Goal: Task Accomplishment & Management: Complete application form

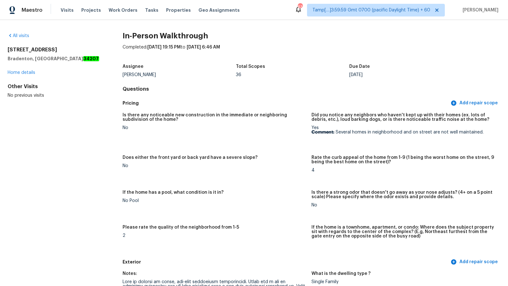
click at [66, 13] on div "Visits Projects Work Orders Tasks Properties Geo Assignments" at bounding box center [154, 10] width 187 height 13
click at [66, 12] on span "Visits" at bounding box center [67, 10] width 13 height 6
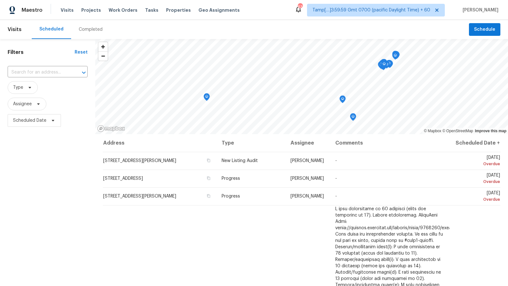
click at [87, 32] on div "Completed" at bounding box center [91, 29] width 24 height 6
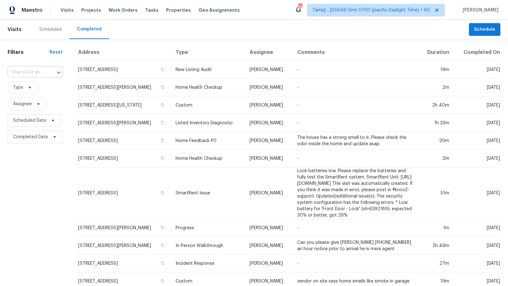
click at [47, 72] on div at bounding box center [54, 72] width 17 height 9
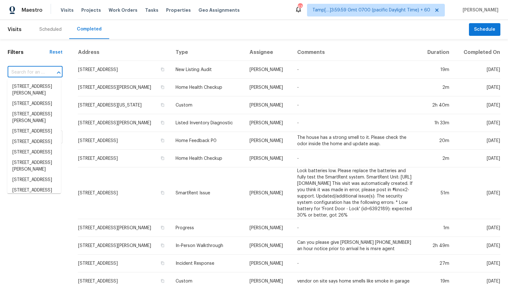
click at [47, 72] on div at bounding box center [54, 72] width 17 height 9
paste input "429 Stroud Ln, Garland, TX 75043"
type input "429 Stroud Ln, Garland, TX 75043"
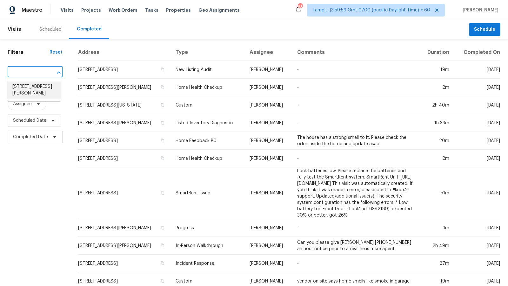
click at [40, 92] on li "429 Stroud Ln, Garland, TX 75043" at bounding box center [34, 90] width 54 height 17
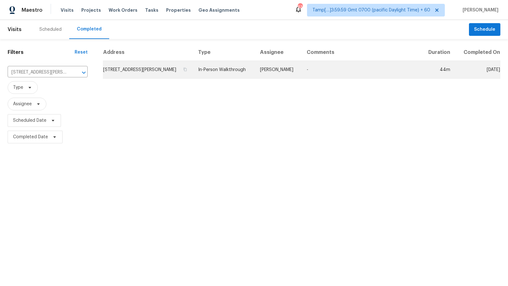
click at [201, 63] on td "In-Person Walkthrough" at bounding box center [224, 70] width 62 height 18
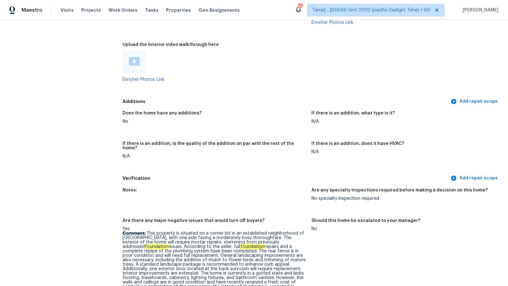
scroll to position [1206, 0]
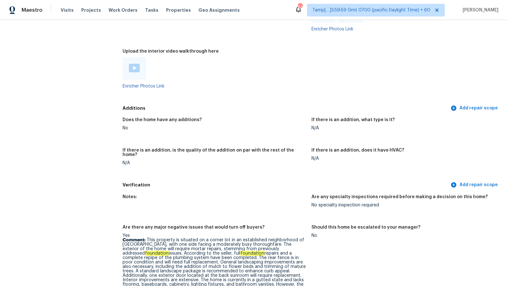
click at [131, 69] on img at bounding box center [134, 68] width 11 height 9
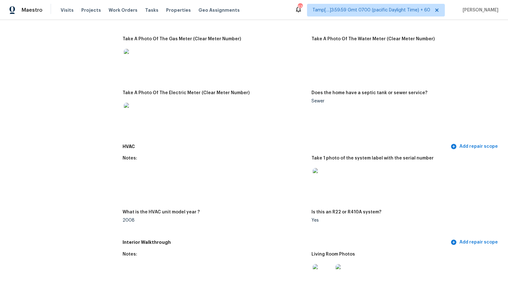
scroll to position [0, 0]
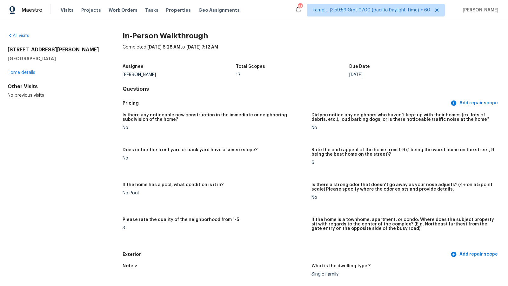
click at [261, 70] on div "Total Scopes" at bounding box center [292, 68] width 113 height 8
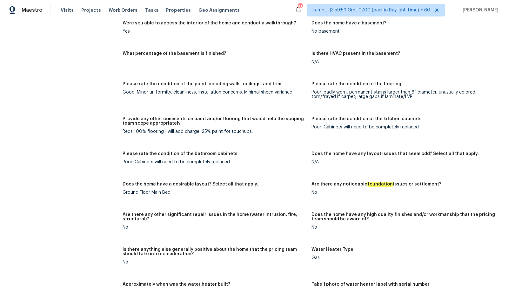
scroll to position [324, 0]
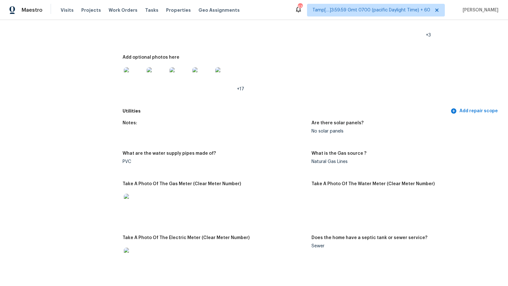
click at [231, 146] on div "Notes: Are there solar panels? No solar panels What are the water supply pipes …" at bounding box center [311, 201] width 378 height 169
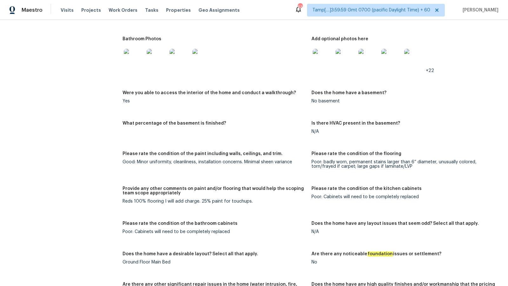
click at [215, 162] on div "Good: Minor uniformity, cleanliness, installation concerns. Minimal sheen varia…" at bounding box center [214, 162] width 184 height 4
click at [208, 199] on div "Reds 100% flooring I will add charge. 25% paint for touchups." at bounding box center [214, 201] width 184 height 4
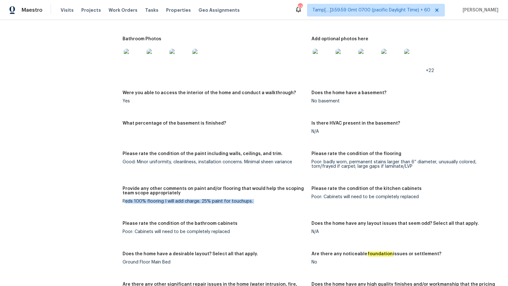
click at [208, 199] on div "Reds 100% flooring I will add charge. 25% paint for touchups." at bounding box center [214, 201] width 184 height 4
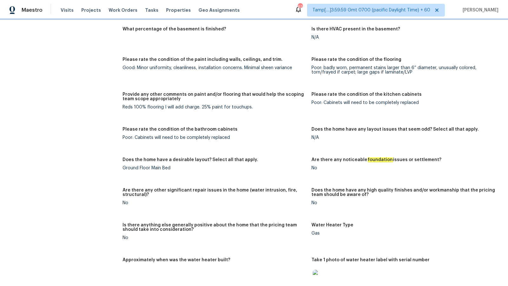
scroll to position [885, 0]
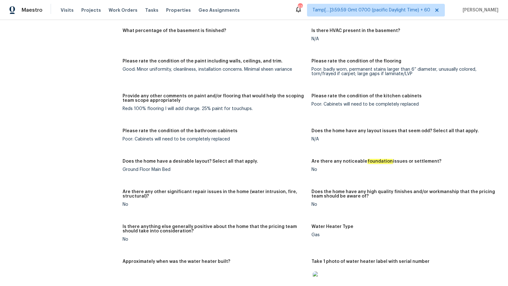
click at [202, 109] on div "Reds 100% flooring I will add charge. 25% paint for touchups." at bounding box center [214, 109] width 184 height 4
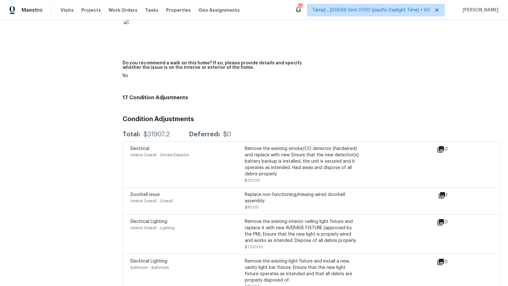
scroll to position [1547, 0]
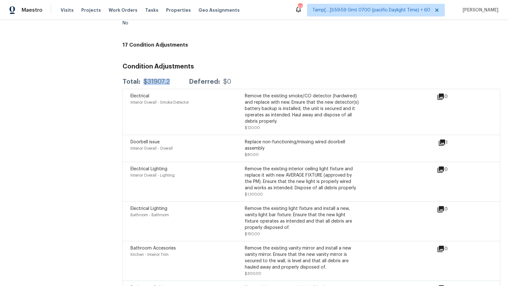
drag, startPoint x: 141, startPoint y: 78, endPoint x: 175, endPoint y: 78, distance: 34.6
click at [175, 79] on div "Total: $31907.2 Deferred: $0" at bounding box center [176, 82] width 109 height 6
copy div "$31907.2"
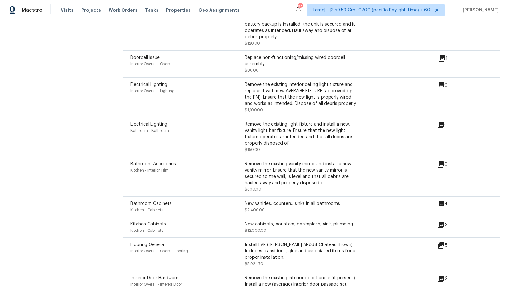
scroll to position [1761, 0]
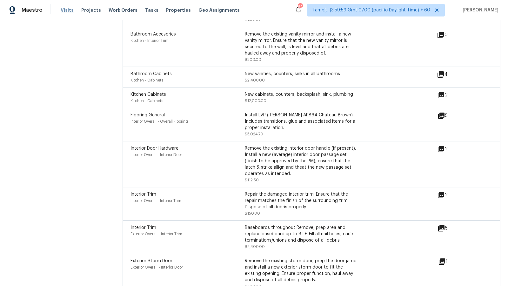
click at [68, 10] on span "Visits" at bounding box center [67, 10] width 13 height 6
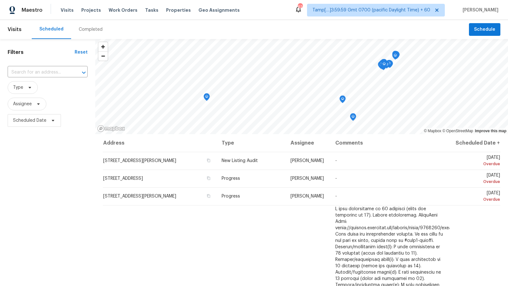
click at [89, 25] on div "Completed" at bounding box center [90, 29] width 39 height 19
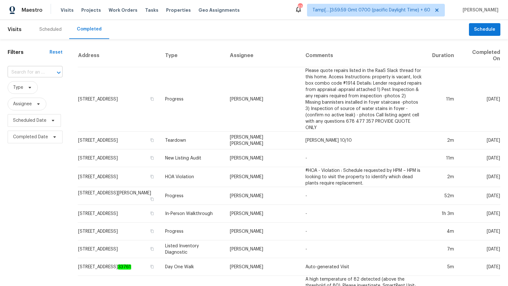
click at [50, 72] on div at bounding box center [54, 72] width 17 height 9
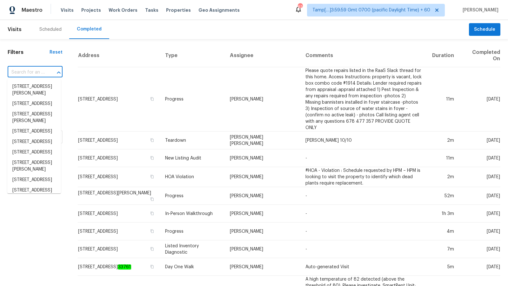
click at [50, 72] on div at bounding box center [54, 72] width 17 height 9
paste input "504 S Bonham Ave, Cleveland, TX 77327"
type input "504 S Bonham Ave, Cleveland, TX 77327"
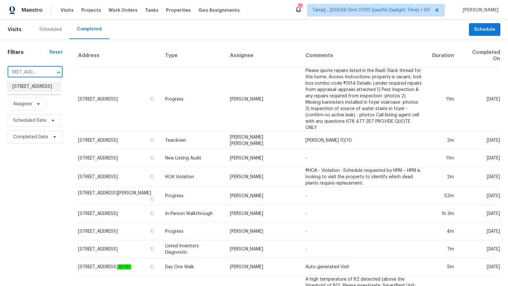
click at [37, 89] on li "504 S Bonham Ave, Cleveland, TX 77327" at bounding box center [34, 87] width 54 height 10
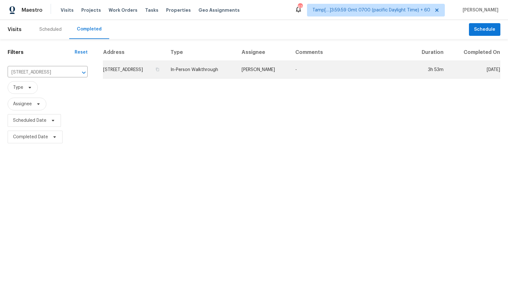
click at [216, 69] on td "In-Person Walkthrough" at bounding box center [200, 70] width 71 height 18
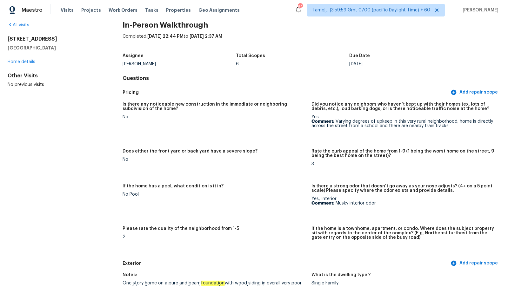
scroll to position [14, 0]
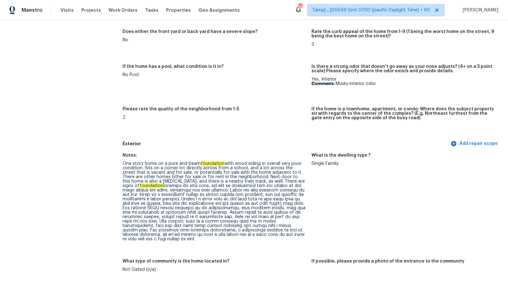
click at [182, 187] on div "One story home on a pure and beam foundation with wood siding in overall very p…" at bounding box center [214, 202] width 184 height 80
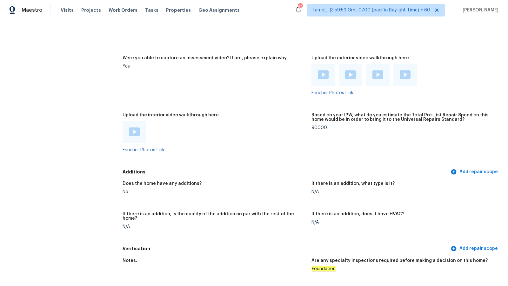
scroll to position [1490, 0]
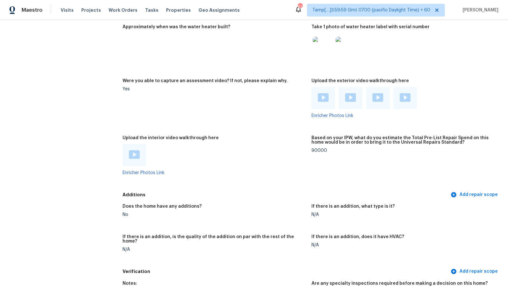
click at [139, 150] on img at bounding box center [134, 154] width 11 height 9
click at [467, 47] on div at bounding box center [403, 47] width 184 height 28
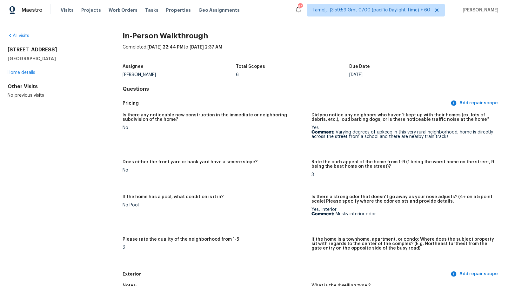
scroll to position [94, 0]
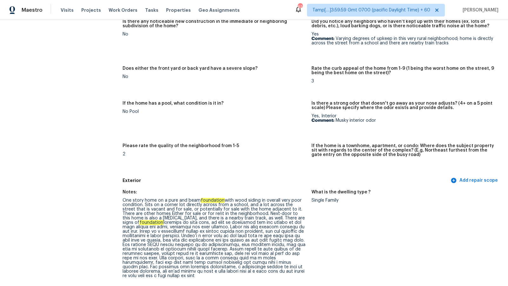
click at [380, 101] on h5 "Is there a strong odor that doesn't go away as your nose adjusts? (4+ on a 5 po…" at bounding box center [403, 105] width 184 height 9
click at [345, 120] on p "Comment: Musky interior odor" at bounding box center [403, 120] width 184 height 4
click at [437, 149] on h5 "If the home is a townhome, apartment, or condo: Where does the subject property…" at bounding box center [403, 150] width 184 height 13
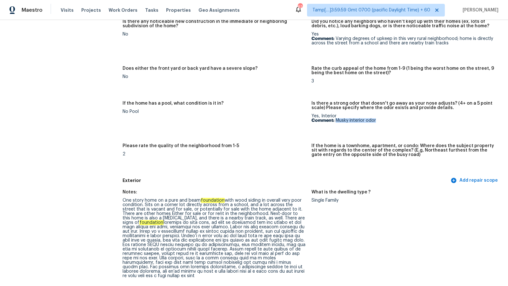
drag, startPoint x: 335, startPoint y: 120, endPoint x: 390, endPoint y: 119, distance: 54.6
click at [390, 119] on p "Comment: Musky interior odor" at bounding box center [403, 120] width 184 height 4
copy p "Musky interior odor"
click at [292, 83] on figure "Does either the front yard or back yard have a severe slope? No" at bounding box center [216, 79] width 189 height 27
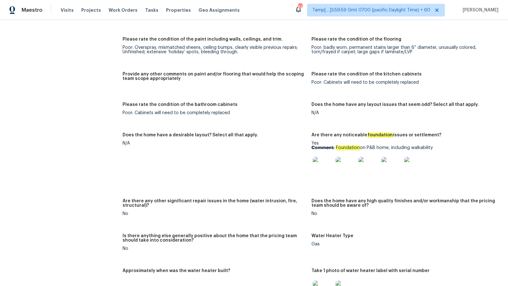
scroll to position [1247, 0]
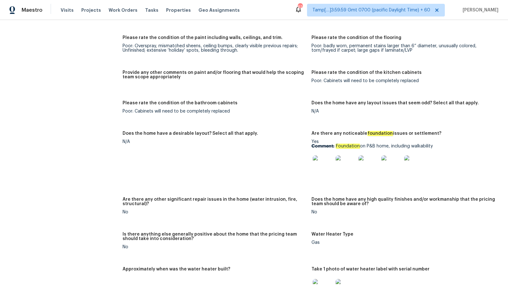
click at [317, 155] on img at bounding box center [323, 165] width 20 height 20
drag, startPoint x: 337, startPoint y: 137, endPoint x: 462, endPoint y: 139, distance: 125.0
click at [462, 144] on p "Comment: Foundation on P&B home, including walkability" at bounding box center [403, 146] width 184 height 4
copy p "oundation on P&B home, including walkability"
click at [407, 144] on p "Comment: Foundation on P&B home, including walkability" at bounding box center [403, 146] width 184 height 4
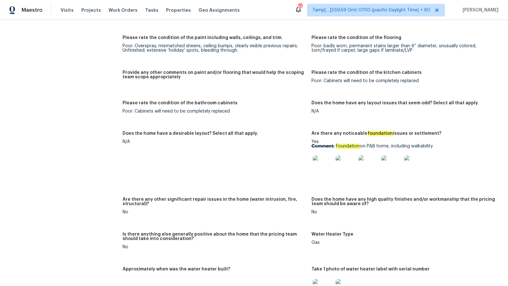
drag, startPoint x: 336, startPoint y: 137, endPoint x: 434, endPoint y: 138, distance: 98.1
click at [434, 144] on p "Comment: Foundation on P&B home, including walkability" at bounding box center [403, 146] width 184 height 4
copy p "Foundation on P&B home, including walkability"
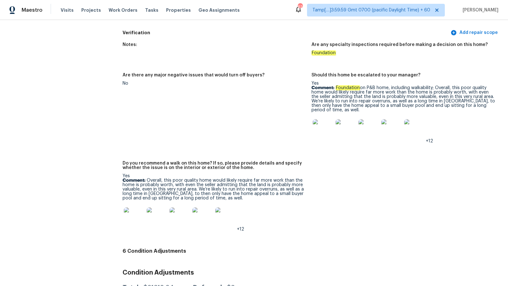
scroll to position [1729, 0]
click at [342, 81] on div "Yes Comment: Foundation on P&B home, including walkability; Overall, this poor …" at bounding box center [403, 112] width 184 height 62
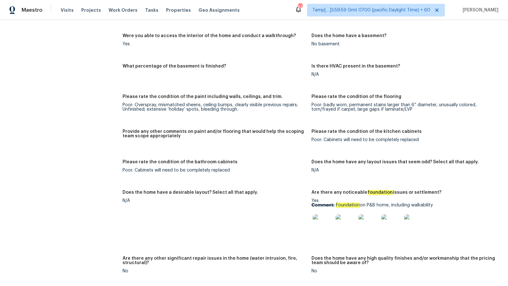
scroll to position [910, 0]
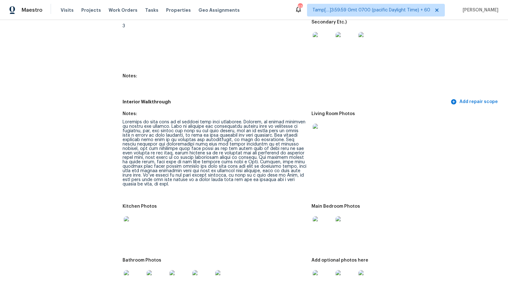
click at [371, 85] on div "How many full bathrooms does the home have? 3 1-3 Photos that show the vanity a…" at bounding box center [311, 54] width 378 height 84
click at [239, 153] on div at bounding box center [214, 153] width 184 height 67
click at [261, 151] on div at bounding box center [214, 153] width 184 height 67
drag, startPoint x: 201, startPoint y: 153, endPoint x: 265, endPoint y: 154, distance: 63.8
click at [265, 154] on div at bounding box center [214, 153] width 184 height 67
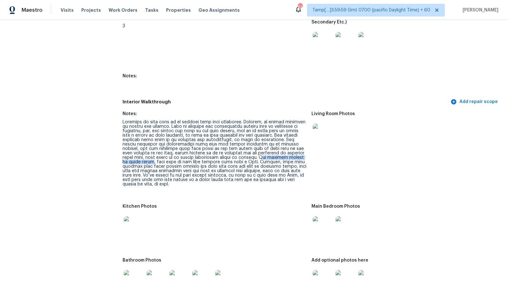
copy div "he overall layout is quite weird"
click at [263, 63] on div "How many full bathrooms does the home have? 3 1-3 Photos that show the vanity a…" at bounding box center [311, 54] width 378 height 84
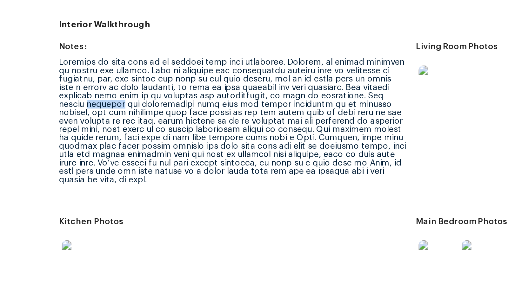
scroll to position [919, 0]
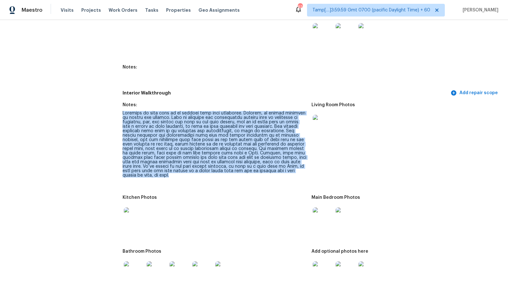
drag, startPoint x: 122, startPoint y: 107, endPoint x: 260, endPoint y: 174, distance: 152.6
click at [260, 174] on figure "Notes:" at bounding box center [216, 145] width 189 height 85
copy div "Interior of this home is an overall very poor condition. Overall, it should pro…"
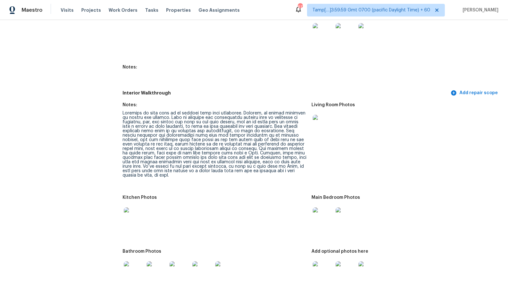
click at [213, 103] on div "Notes:" at bounding box center [214, 107] width 184 height 8
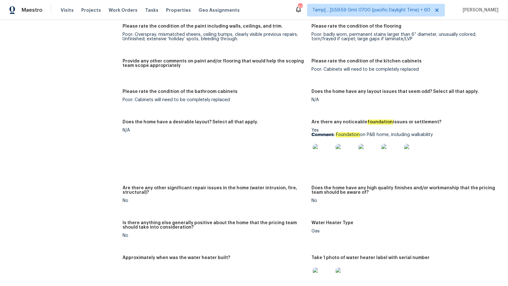
scroll to position [1254, 0]
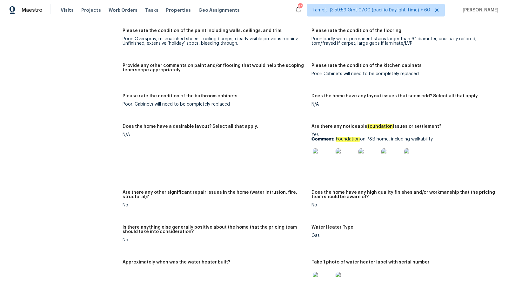
click at [143, 102] on div "Poor: Cabinets will need to be completely replaced" at bounding box center [214, 104] width 184 height 4
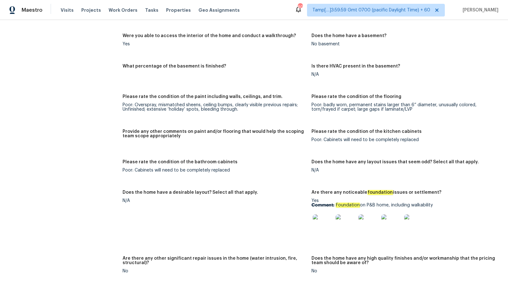
scroll to position [910, 0]
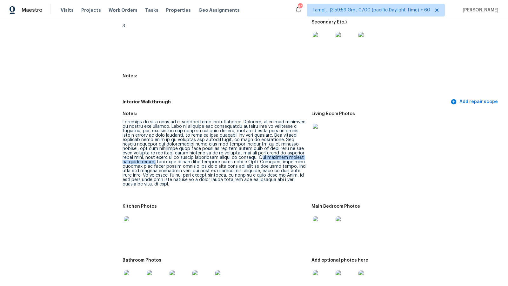
drag, startPoint x: 201, startPoint y: 154, endPoint x: 266, endPoint y: 154, distance: 64.7
click at [266, 154] on div at bounding box center [214, 153] width 184 height 67
copy div "he overall layout is quite weird,"
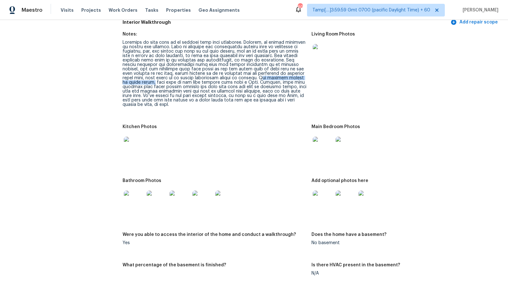
scroll to position [990, 0]
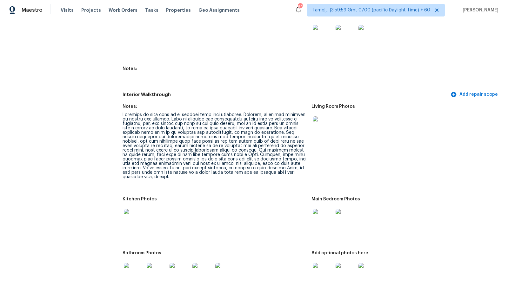
scroll to position [250, 0]
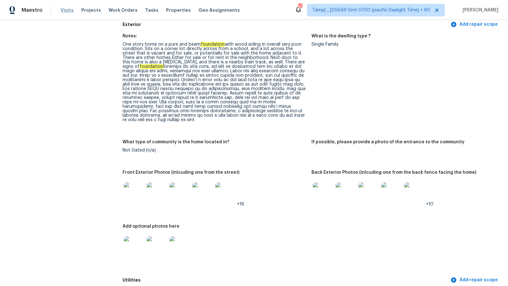
click at [66, 13] on span "Visits" at bounding box center [67, 10] width 13 height 6
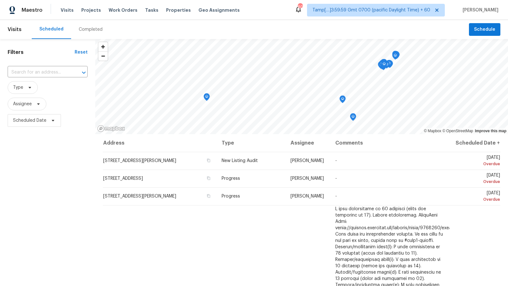
click at [93, 30] on div "Completed" at bounding box center [91, 29] width 24 height 6
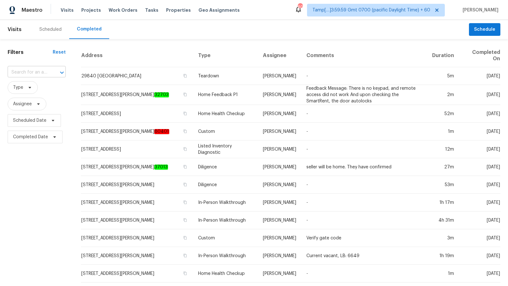
click at [45, 75] on input "text" at bounding box center [28, 73] width 40 height 10
paste input "8745 W Ridge Rd Apt A, Elyria, OH 44035"
type input "8745 W Ridge Rd Apt A, Elyria, OH 44035"
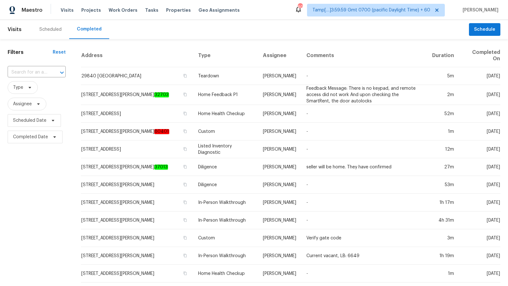
scroll to position [0, 0]
click at [50, 72] on div at bounding box center [57, 72] width 17 height 9
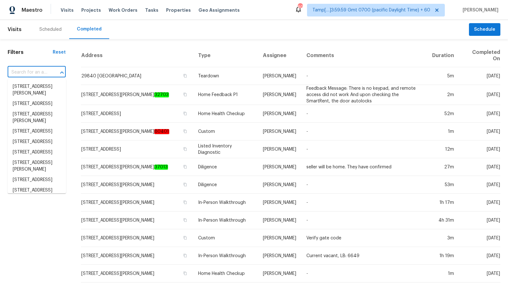
paste input "8745 W Ridge Rd Apt A, Elyria, OH 44035"
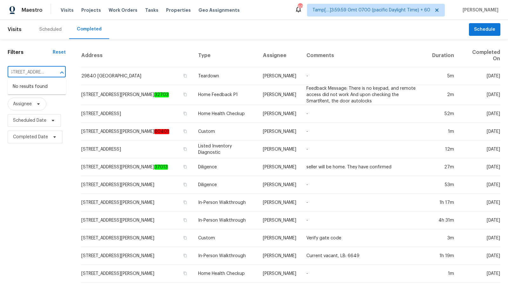
type input "8745 W Ridge Rd Apt A, Elyria, OH 44035"
click at [21, 74] on input "text" at bounding box center [28, 73] width 40 height 10
paste input "8745 W Ridge"
type input "8745 W Ridge"
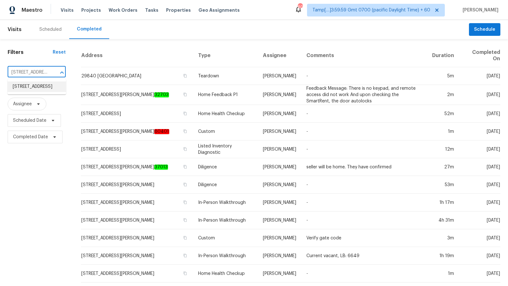
click at [36, 83] on li "8745 W Ridge Rd Apt A, Elyria, OH 44035" at bounding box center [37, 87] width 58 height 10
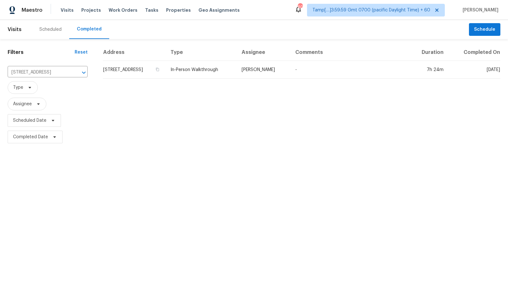
click at [70, 4] on div "Visits Projects Work Orders Tasks Properties Geo Assignments" at bounding box center [154, 10] width 187 height 13
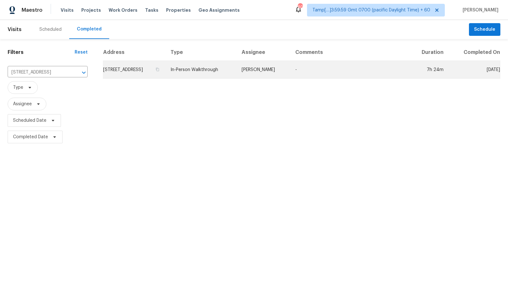
click at [143, 77] on td "8745 W Ridge Rd Apt A, Elyria, OH 44035" at bounding box center [134, 70] width 63 height 18
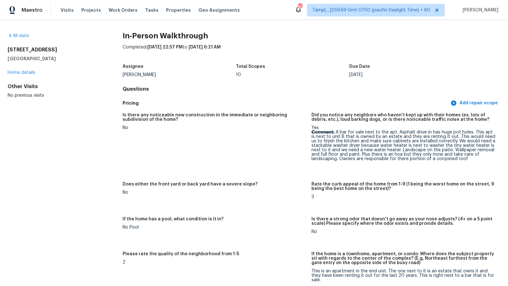
click at [386, 53] on div "Completed: 10/8/2025, 22:57 PM to 10/9/2025, 6:21 AM" at bounding box center [311, 52] width 378 height 17
click at [311, 70] on div "Total Scopes" at bounding box center [292, 68] width 113 height 8
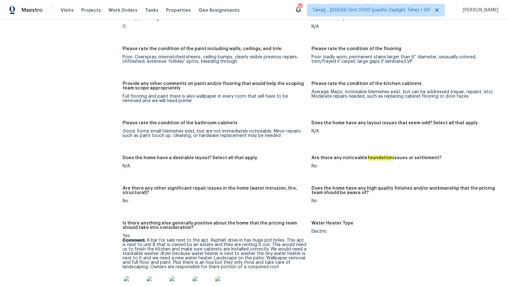
scroll to position [1413, 0]
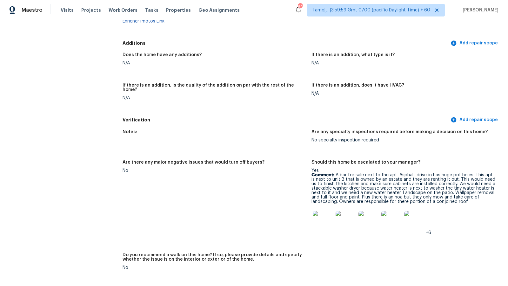
click at [316, 215] on img at bounding box center [323, 221] width 20 height 20
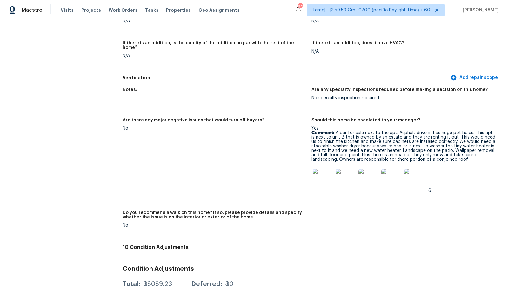
scroll to position [1877, 0]
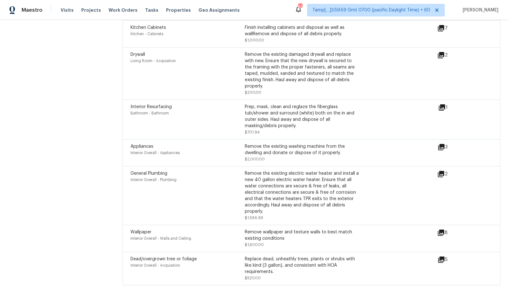
click at [200, 58] on div "Living Room - Acquisition" at bounding box center [187, 61] width 114 height 6
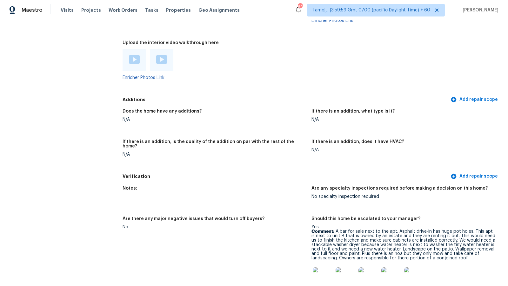
scroll to position [1351, 0]
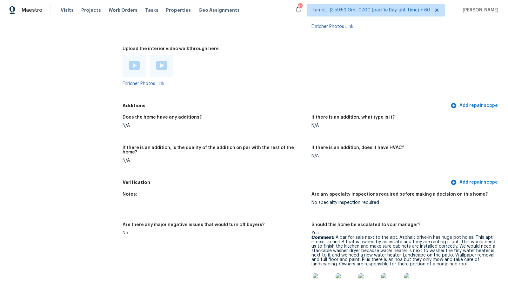
click at [135, 61] on img at bounding box center [134, 65] width 11 height 9
click at [165, 64] on img at bounding box center [161, 65] width 11 height 9
click at [177, 102] on h5 "Additions" at bounding box center [285, 105] width 327 height 7
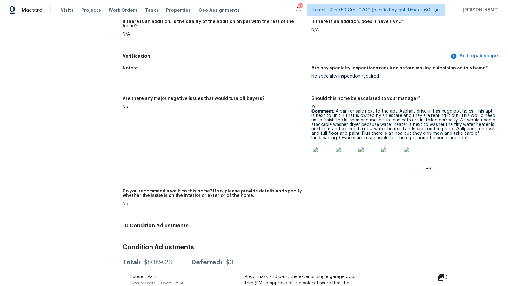
scroll to position [1479, 0]
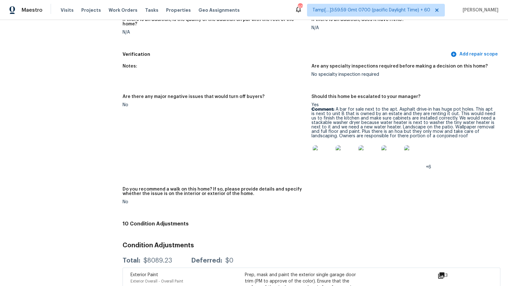
click at [300, 64] on figure "Notes:" at bounding box center [216, 75] width 189 height 23
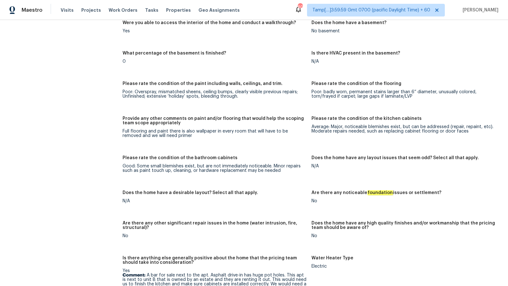
scroll to position [390, 0]
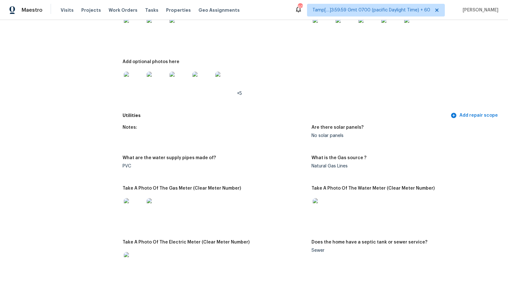
click at [296, 71] on div "+5" at bounding box center [214, 82] width 184 height 28
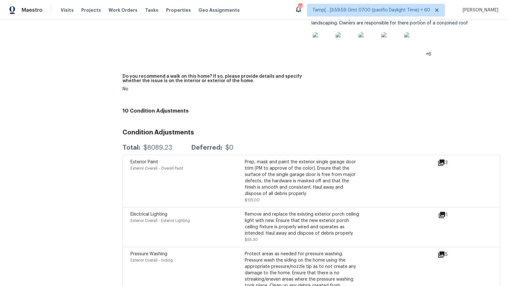
scroll to position [1, 0]
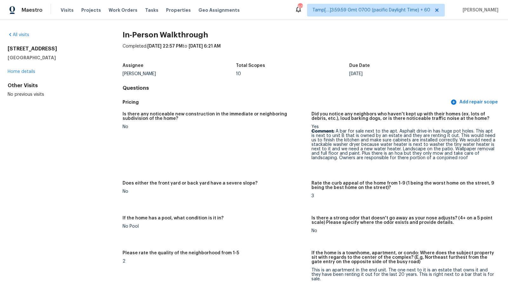
click at [244, 86] on h4 "Questions" at bounding box center [311, 88] width 378 height 6
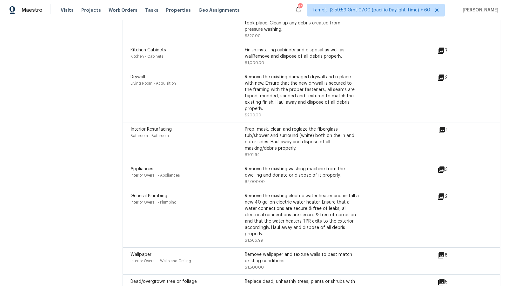
scroll to position [1856, 0]
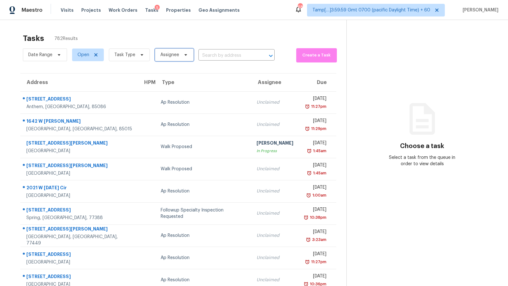
click at [172, 53] on span "Assignee" at bounding box center [169, 55] width 19 height 6
click at [180, 77] on input "search" at bounding box center [190, 75] width 68 height 13
type input "[PERSON_NAME]"
click at [182, 73] on icon at bounding box center [190, 76] width 16 height 16
click at [180, 73] on icon at bounding box center [189, 76] width 21 height 21
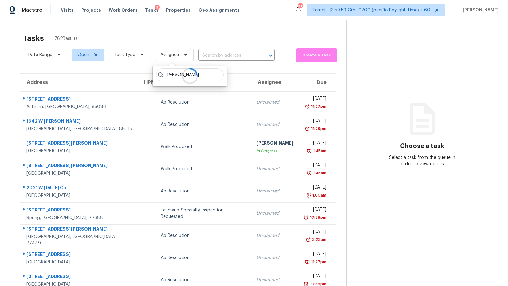
click at [180, 73] on icon at bounding box center [189, 76] width 19 height 19
click at [178, 38] on div "Tasks 782 Results" at bounding box center [184, 38] width 323 height 17
click at [180, 61] on span "Assignee" at bounding box center [174, 55] width 39 height 13
click at [176, 77] on input "search" at bounding box center [190, 75] width 68 height 13
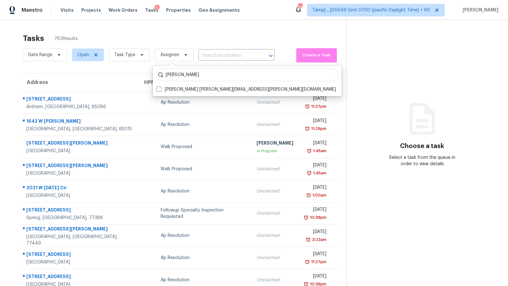
type input "[PERSON_NAME]"
click at [213, 81] on div "[PERSON_NAME] Velayutham [EMAIL_ADDRESS][PERSON_NAME][DOMAIN_NAME]" at bounding box center [247, 81] width 189 height 30
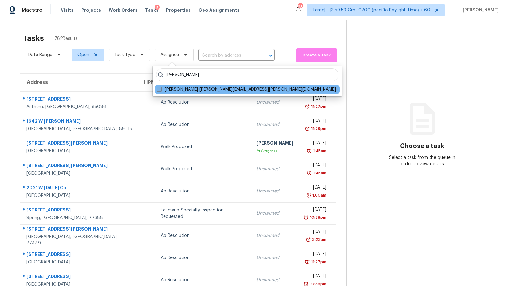
click at [204, 91] on label "[PERSON_NAME] [PERSON_NAME][EMAIL_ADDRESS][PERSON_NAME][DOMAIN_NAME]" at bounding box center [245, 89] width 179 height 6
click at [161, 90] on input "[PERSON_NAME] [PERSON_NAME][EMAIL_ADDRESS][PERSON_NAME][DOMAIN_NAME]" at bounding box center [158, 88] width 4 height 4
checkbox input "true"
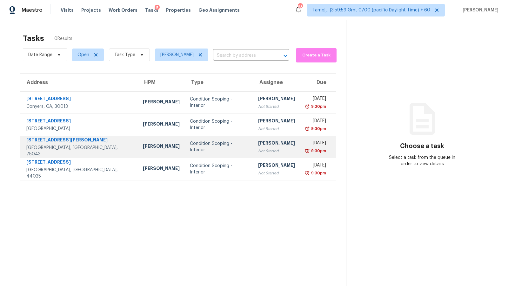
click at [190, 147] on div "Condition Scoping - Interior" at bounding box center [219, 147] width 58 height 13
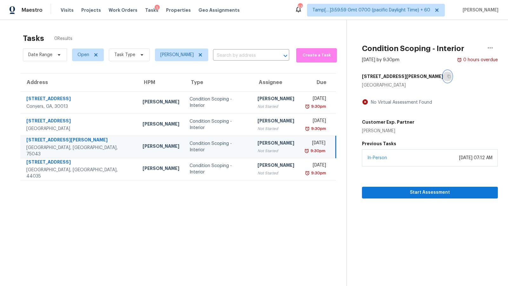
click at [447, 77] on icon "button" at bounding box center [449, 77] width 4 height 4
click at [420, 192] on span "Start Assessment" at bounding box center [430, 193] width 126 height 8
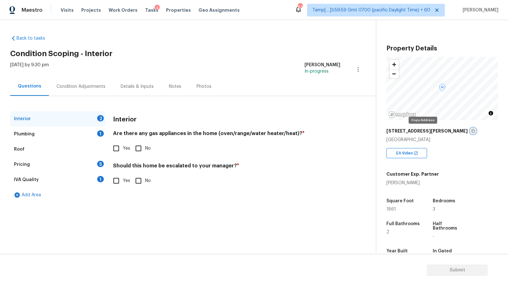
click at [471, 132] on icon "button" at bounding box center [472, 130] width 3 height 3
click at [121, 149] on input "Yes" at bounding box center [115, 148] width 13 height 13
checkbox input "true"
click at [69, 131] on div "Plumbing 1" at bounding box center [57, 134] width 95 height 15
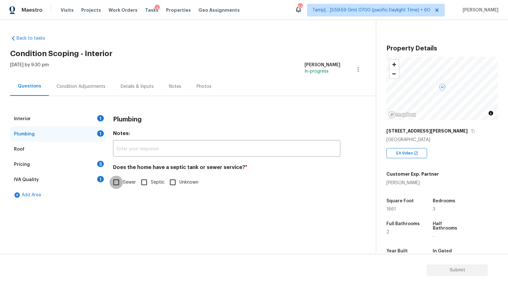
click at [114, 179] on input "Sewer" at bounding box center [115, 182] width 13 height 13
checkbox input "true"
click at [77, 117] on div "Interior 1" at bounding box center [57, 118] width 95 height 15
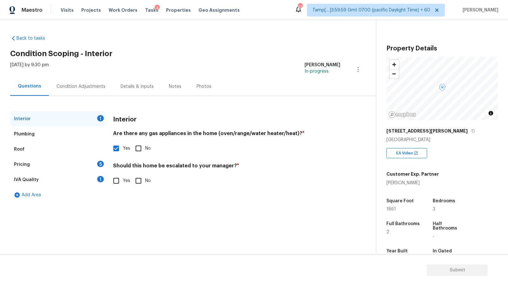
click at [143, 187] on input "No" at bounding box center [138, 180] width 13 height 13
checkbox input "true"
click at [69, 181] on div "IVA Quality 1" at bounding box center [57, 179] width 95 height 15
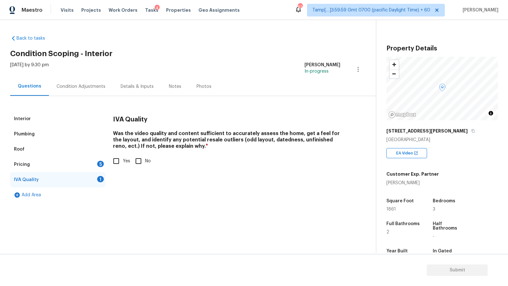
click at [124, 164] on label "Yes" at bounding box center [119, 161] width 21 height 13
click at [123, 164] on input "Yes" at bounding box center [115, 161] width 13 height 13
checkbox input "true"
click at [69, 168] on div "Pricing 5" at bounding box center [57, 164] width 95 height 15
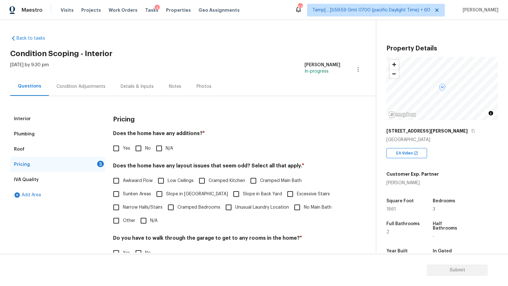
scroll to position [81, 0]
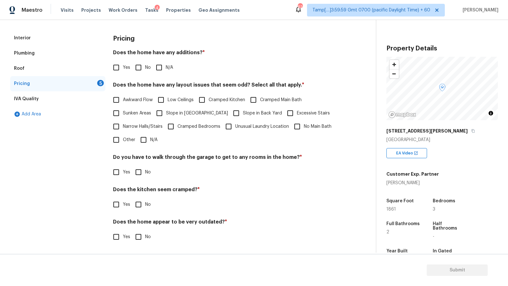
click at [141, 69] on input "No" at bounding box center [138, 67] width 13 height 13
checkbox input "true"
click at [149, 142] on input "N/A" at bounding box center [143, 139] width 13 height 13
checkbox input "true"
click at [138, 173] on input "No" at bounding box center [138, 172] width 13 height 13
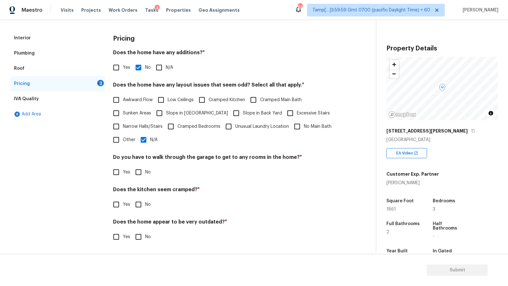
checkbox input "true"
click at [140, 204] on input "No" at bounding box center [138, 205] width 13 height 13
checkbox input "true"
click at [146, 244] on div "Pricing Does the home have any additions? * Yes No N/A Does the home have any l…" at bounding box center [226, 140] width 227 height 221
click at [147, 240] on span "No" at bounding box center [148, 237] width 6 height 7
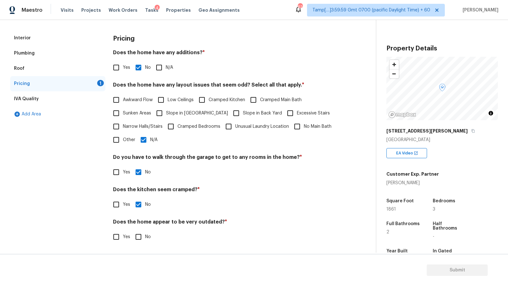
click at [145, 240] on input "No" at bounding box center [138, 236] width 13 height 13
checkbox input "true"
click at [42, 99] on div "IVA Quality" at bounding box center [57, 98] width 95 height 15
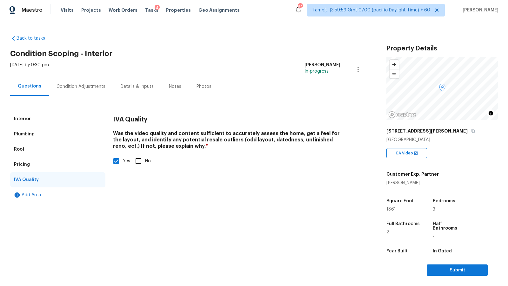
scroll to position [0, 0]
click at [43, 89] on div "Questions" at bounding box center [29, 86] width 39 height 19
click at [68, 86] on div "Condition Adjustments" at bounding box center [80, 86] width 49 height 6
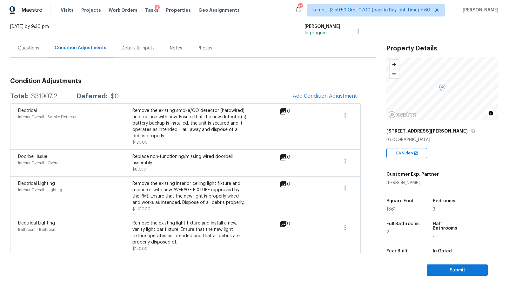
scroll to position [39, 0]
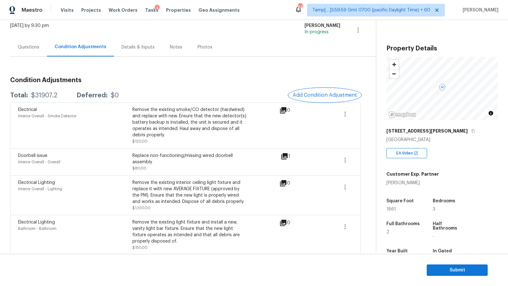
click at [328, 98] on button "Add Condition Adjustment" at bounding box center [325, 95] width 72 height 13
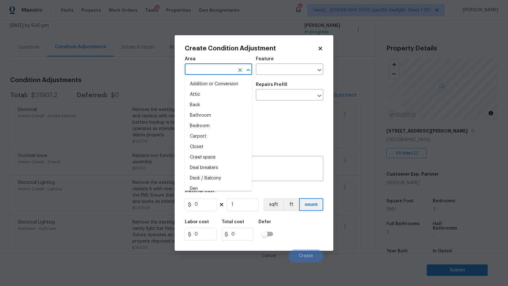
click at [212, 69] on input "text" at bounding box center [210, 70] width 50 height 10
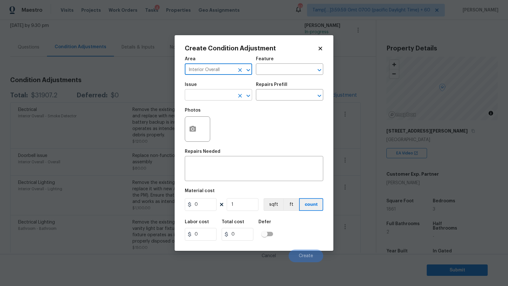
type input "Interior Overall"
click at [201, 92] on input "text" at bounding box center [210, 96] width 50 height 10
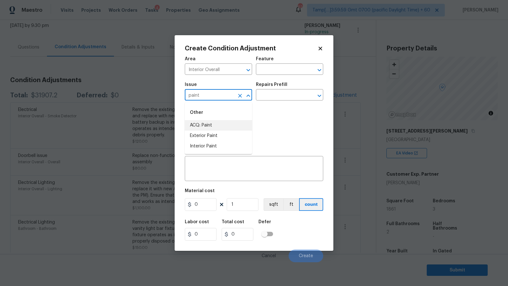
click at [202, 127] on li "ACQ: Paint" at bounding box center [218, 125] width 67 height 10
type input "ACQ: Paint"
click at [277, 99] on input "text" at bounding box center [281, 96] width 50 height 10
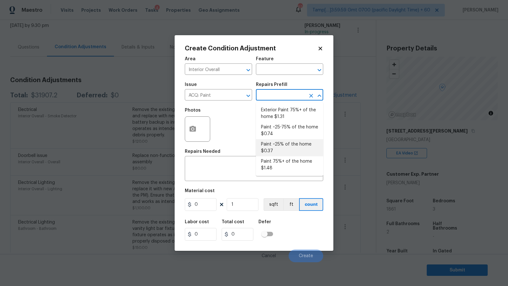
click at [294, 149] on li "Paint ~25% of the home $0.37" at bounding box center [289, 147] width 67 height 17
type input "Acquisition"
type textarea "Acquisition Scope: ~25% of the home needs interior paint"
type input "0.37"
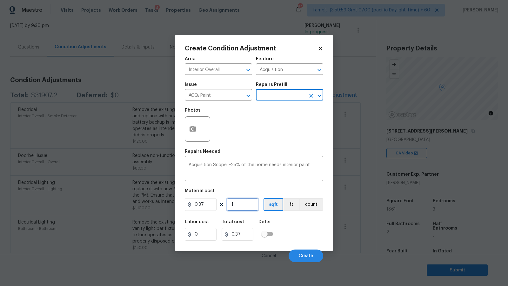
click at [244, 205] on input "1" at bounding box center [243, 204] width 32 height 13
type input "18"
type input "6.66"
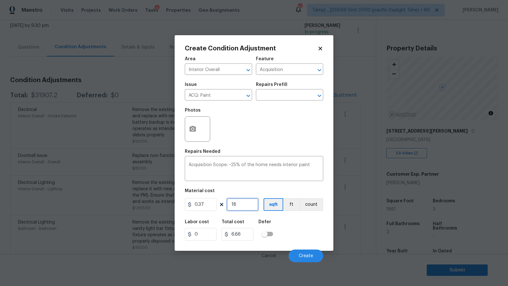
type input "186"
type input "68.82"
type input "1861"
type input "688.57"
type input "1861"
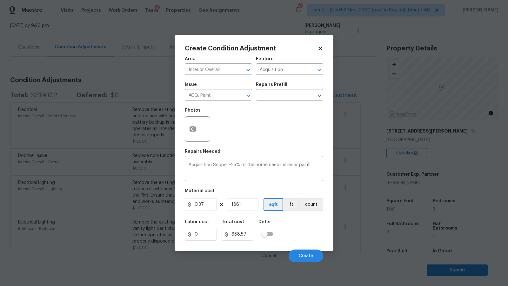
click at [283, 149] on div "Area Interior Overall ​ Feature Acquisition ​ Issue ACQ: Paint ​ Repairs Prefil…" at bounding box center [254, 157] width 138 height 209
click at [307, 256] on span "Create" at bounding box center [306, 256] width 14 height 5
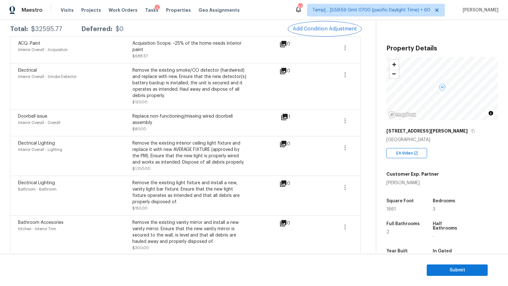
scroll to position [109, 0]
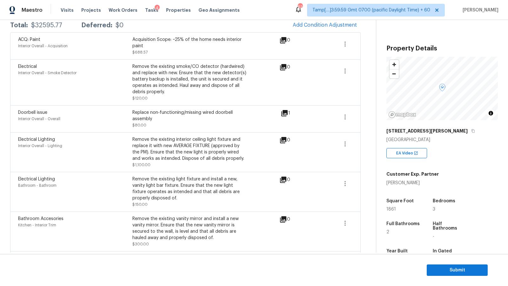
click at [284, 115] on icon at bounding box center [284, 113] width 6 height 6
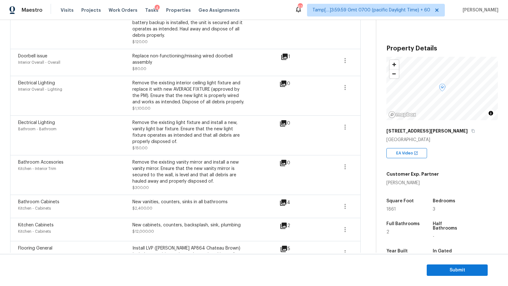
scroll to position [233, 0]
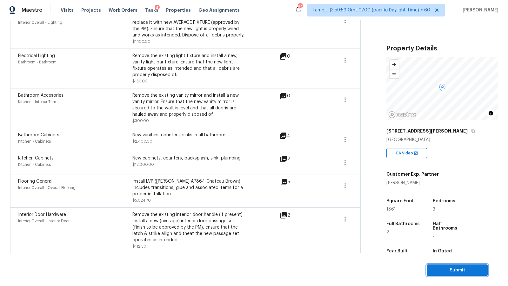
click at [462, 271] on span "Submit" at bounding box center [457, 271] width 51 height 8
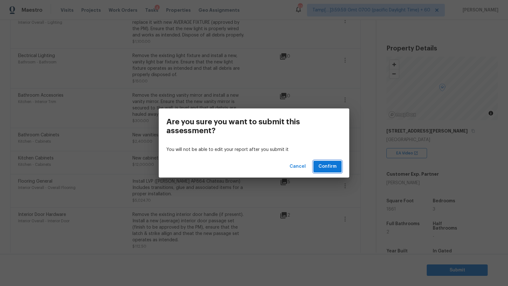
click at [333, 170] on span "Confirm" at bounding box center [327, 167] width 18 height 8
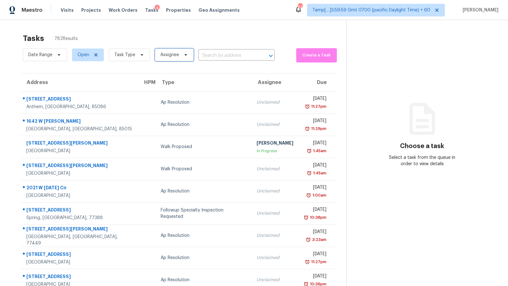
click at [168, 50] on span "Assignee" at bounding box center [174, 55] width 39 height 13
click at [179, 73] on input "search" at bounding box center [190, 75] width 68 height 13
type input "D"
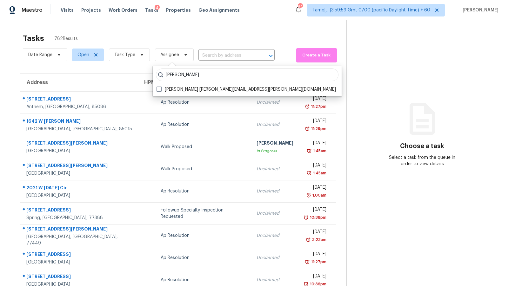
type input "Dineshkumar"
click at [174, 94] on div "Dineshkumar Dineshkumar Velayutham dineshkumar.velayutham@opendoor.com" at bounding box center [247, 81] width 189 height 30
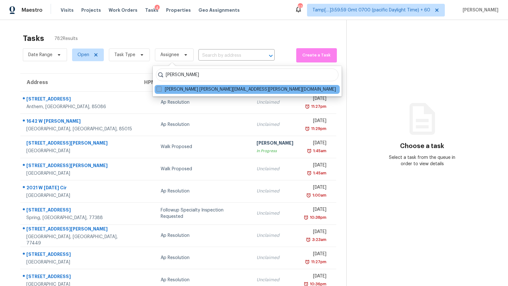
click at [175, 90] on label "Dineshkumar Velayutham dineshkumar.velayutham@opendoor.com" at bounding box center [245, 89] width 179 height 6
click at [161, 90] on input "Dineshkumar Velayutham dineshkumar.velayutham@opendoor.com" at bounding box center [158, 88] width 4 height 4
checkbox input "true"
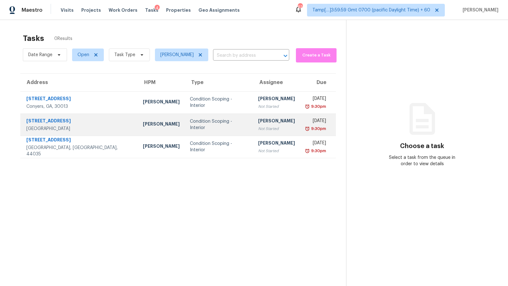
click at [190, 122] on div "Condition Scoping - Interior" at bounding box center [219, 124] width 58 height 13
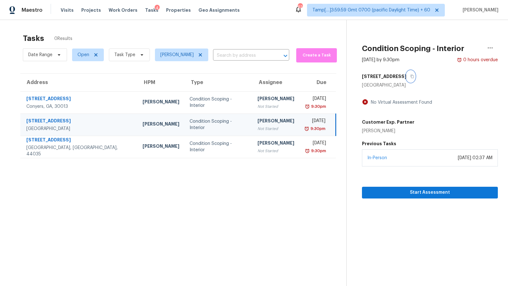
click at [411, 75] on icon "button" at bounding box center [412, 76] width 3 height 3
click at [418, 192] on span "Start Assessment" at bounding box center [430, 193] width 126 height 8
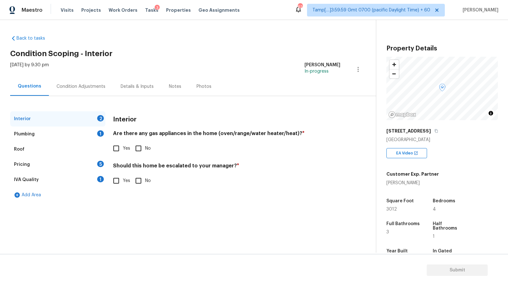
click at [83, 83] on div "Condition Adjustments" at bounding box center [81, 86] width 64 height 19
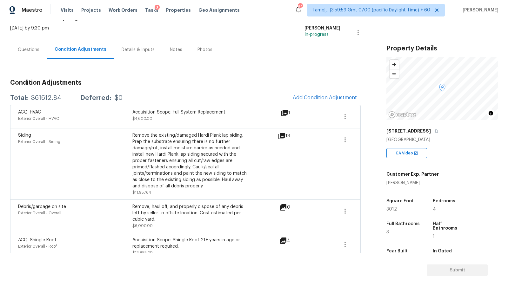
scroll to position [34, 0]
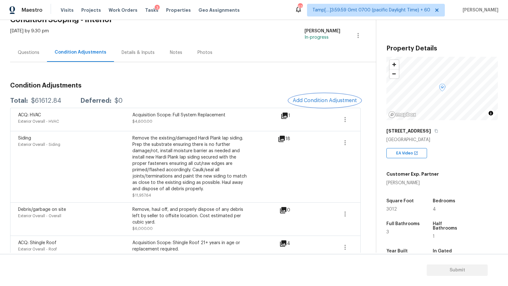
click at [324, 104] on button "Add Condition Adjustment" at bounding box center [325, 100] width 72 height 13
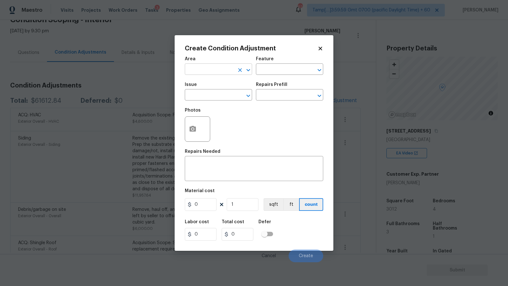
click at [207, 68] on input "text" at bounding box center [210, 70] width 50 height 10
type input "Interior Overall"
click at [208, 95] on input "text" at bounding box center [210, 96] width 50 height 10
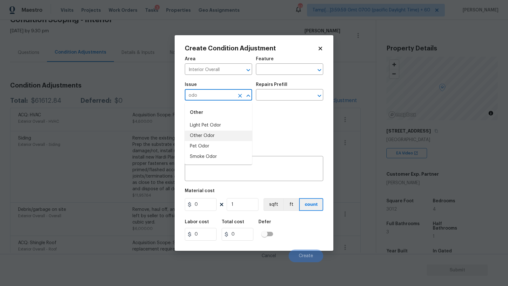
click at [208, 139] on li "Other Odor" at bounding box center [218, 136] width 67 height 10
type input "Other Odor"
click at [290, 90] on div "Repairs Prefill" at bounding box center [289, 87] width 67 height 8
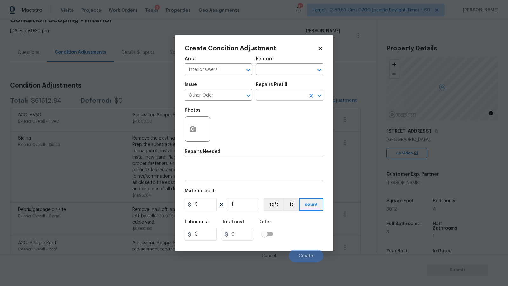
click at [287, 94] on input "text" at bounding box center [281, 96] width 50 height 10
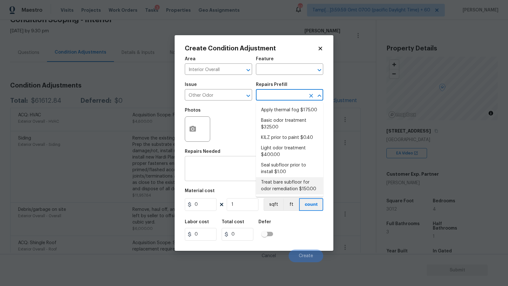
click at [227, 172] on textarea at bounding box center [253, 169] width 131 height 13
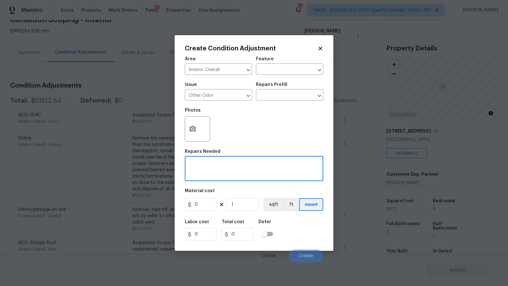
paste textarea "Musky interior odor"
type textarea "Musky interior odor"
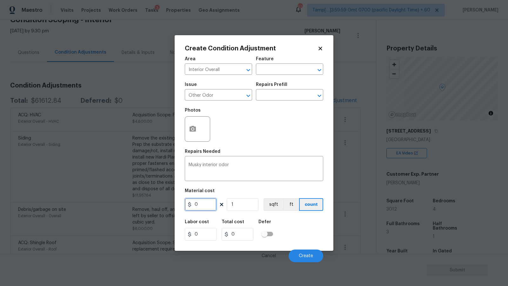
click at [200, 208] on input "0" at bounding box center [201, 204] width 32 height 13
type input "575"
click at [293, 126] on div "Photos" at bounding box center [254, 124] width 138 height 41
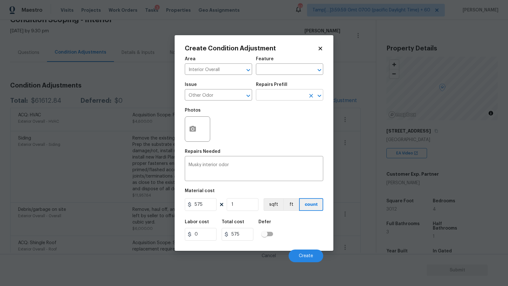
click at [289, 92] on input "text" at bounding box center [281, 96] width 50 height 10
click at [269, 95] on input "text" at bounding box center [281, 96] width 50 height 10
type input "mus"
click at [261, 137] on div "Photos" at bounding box center [254, 124] width 138 height 41
click at [305, 253] on button "Create" at bounding box center [305, 256] width 35 height 13
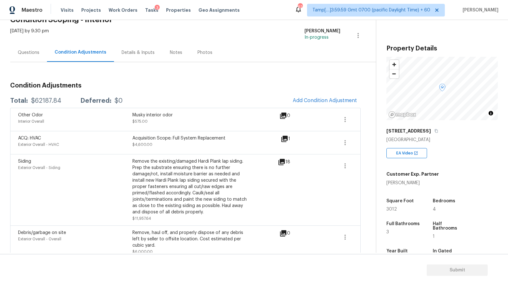
click at [36, 50] on div "Questions" at bounding box center [29, 53] width 22 height 6
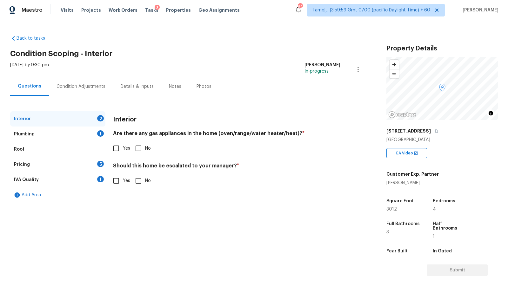
click at [119, 179] on input "Yes" at bounding box center [115, 180] width 13 height 13
checkbox input "true"
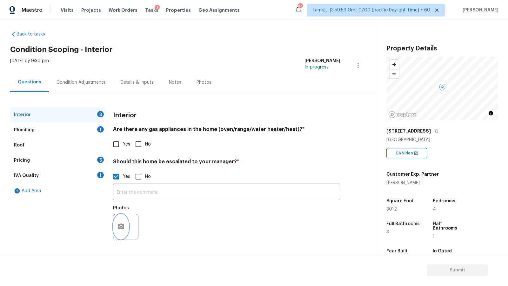
click at [122, 227] on icon "button" at bounding box center [121, 227] width 6 height 6
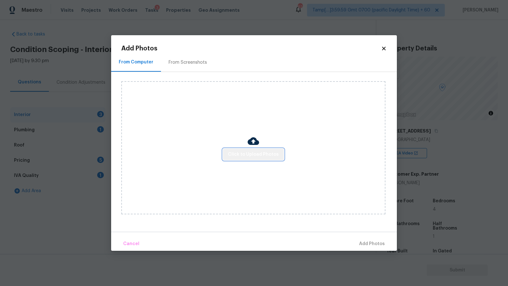
click at [260, 151] on span "Click to Upload Photos" at bounding box center [253, 155] width 51 height 8
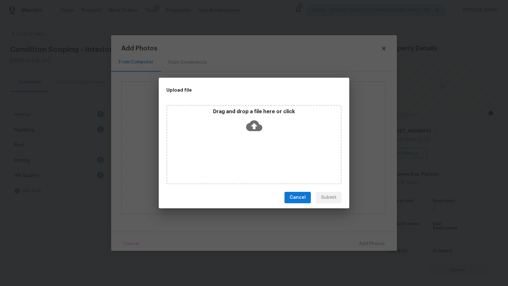
click at [248, 127] on icon at bounding box center [254, 126] width 16 height 11
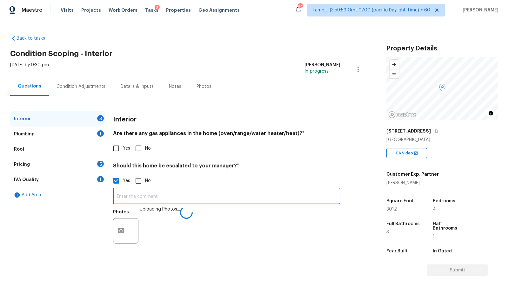
scroll to position [4, 0]
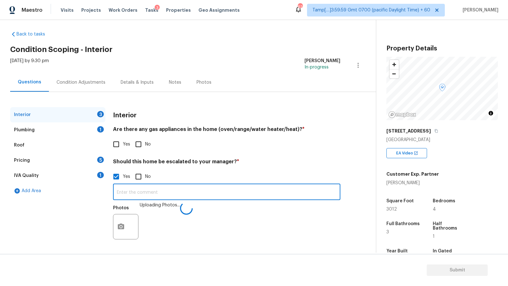
click at [157, 197] on input "text" at bounding box center [226, 192] width 227 height 15
paste input "Foundation on P&B home, including walkability"
type input "Foundation on P&B home, including walkability"
click at [127, 144] on span "Yes" at bounding box center [126, 144] width 7 height 7
click at [123, 144] on input "Yes" at bounding box center [115, 144] width 13 height 13
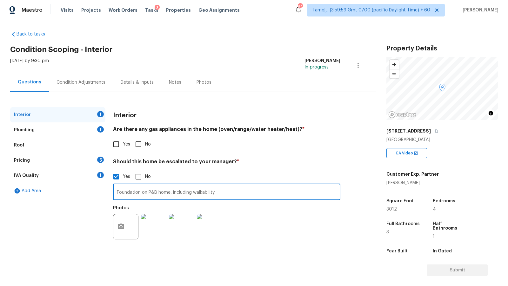
checkbox input "true"
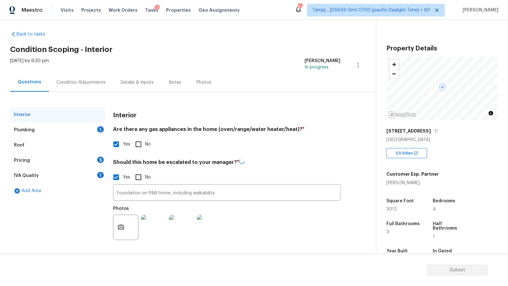
click at [65, 122] on div "Plumbing 1" at bounding box center [57, 129] width 95 height 15
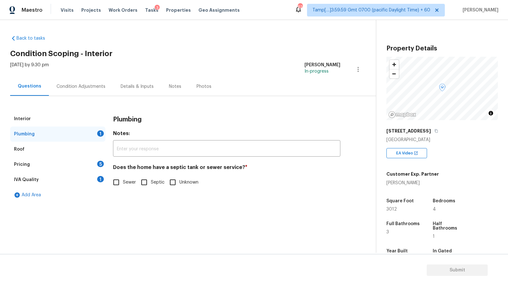
click at [117, 184] on input "Sewer" at bounding box center [115, 182] width 13 height 13
checkbox input "true"
click at [66, 177] on div "IVA Quality 1" at bounding box center [57, 179] width 95 height 15
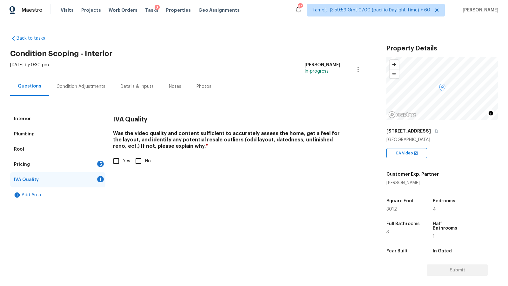
click at [113, 164] on input "Yes" at bounding box center [115, 161] width 13 height 13
checkbox input "true"
click at [58, 169] on div "Pricing 5" at bounding box center [57, 164] width 95 height 15
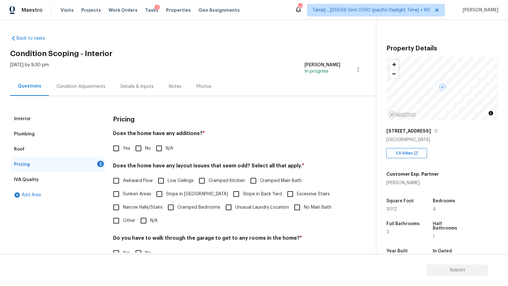
click at [71, 149] on div "Roof" at bounding box center [57, 149] width 95 height 15
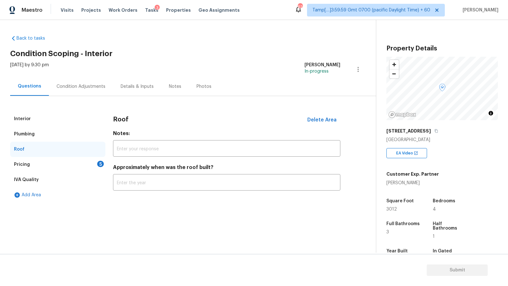
click at [69, 137] on div "Plumbing" at bounding box center [57, 134] width 95 height 15
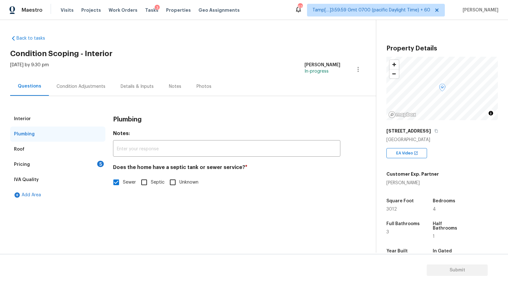
click at [70, 166] on div "Pricing 5" at bounding box center [57, 164] width 95 height 15
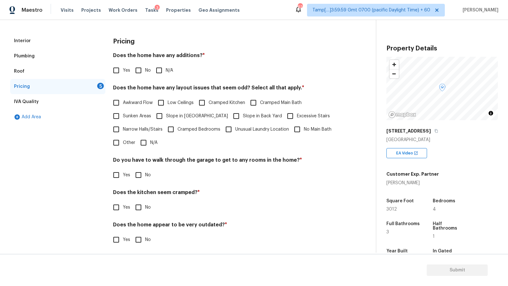
scroll to position [79, 0]
click at [148, 142] on input "N/A" at bounding box center [143, 141] width 13 height 13
click at [148, 142] on input "N/A" at bounding box center [143, 142] width 13 height 13
checkbox input "false"
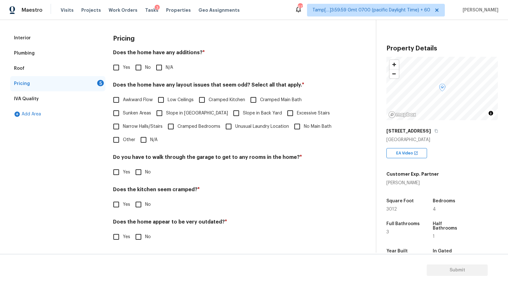
scroll to position [0, 0]
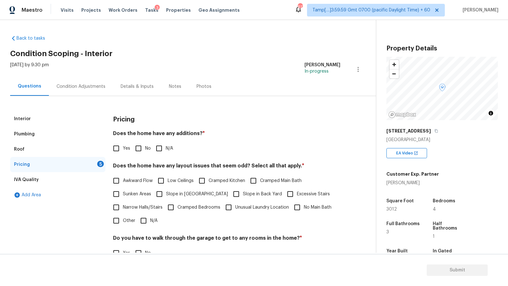
click at [71, 83] on div "Condition Adjustments" at bounding box center [80, 86] width 49 height 6
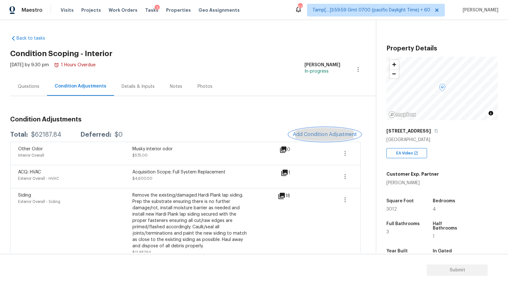
click at [317, 138] on button "Add Condition Adjustment" at bounding box center [325, 134] width 72 height 13
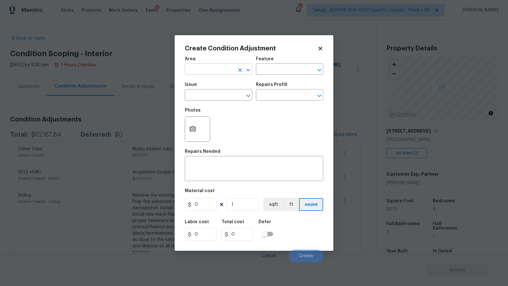
click at [219, 71] on input "text" at bounding box center [210, 70] width 50 height 10
type input "p"
type input "Interior Overall"
click at [228, 90] on div "Issue" at bounding box center [218, 87] width 67 height 8
click at [221, 96] on input "text" at bounding box center [210, 96] width 50 height 10
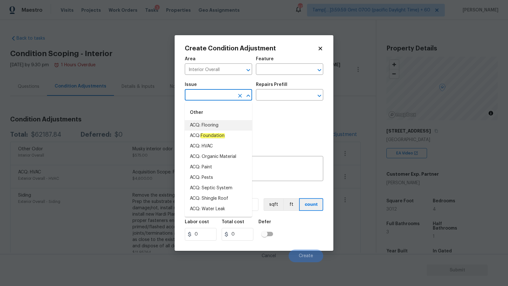
click at [215, 129] on li "ACQ: Flooring" at bounding box center [218, 125] width 67 height 10
type input "ACQ: Flooring"
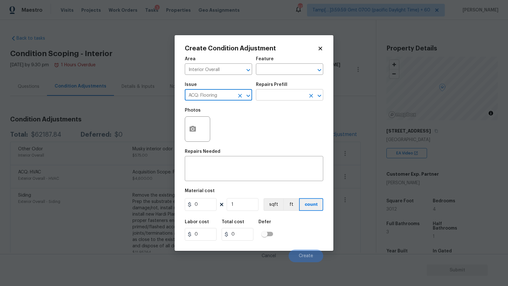
click at [297, 95] on input "text" at bounding box center [281, 96] width 50 height 10
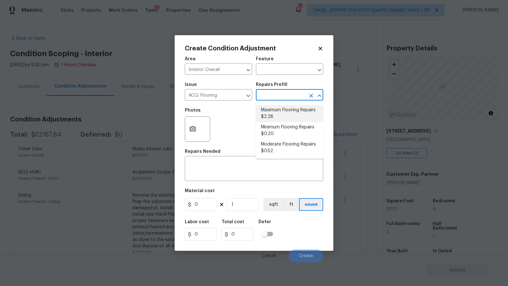
click at [288, 113] on li "Maximum Flooring Repairs $2.28" at bounding box center [289, 113] width 67 height 17
type input "Acquisition"
type textarea "Acquisition Scope: Maximum flooring repairs"
type input "2.28"
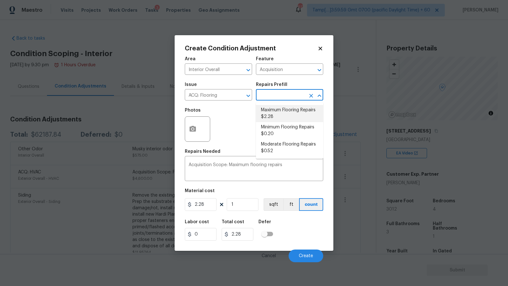
click at [290, 112] on li "Maximum Flooring Repairs $2.28" at bounding box center [289, 113] width 67 height 17
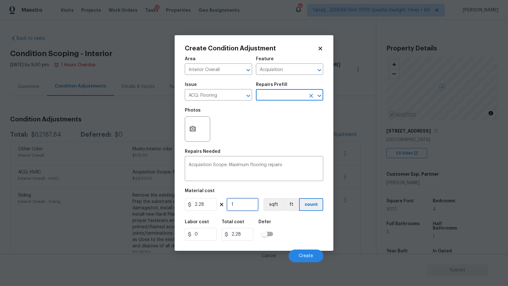
click at [239, 206] on input "1" at bounding box center [243, 204] width 32 height 13
type input "3"
type input "6.84"
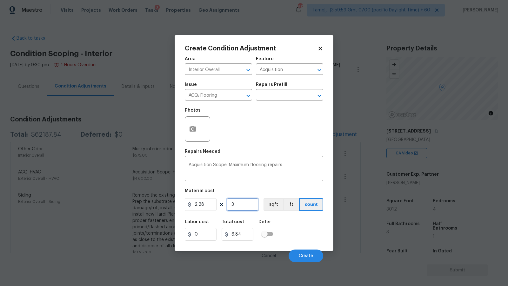
type input "30"
type input "68.4"
type input "301"
type input "686.28"
type input "3012"
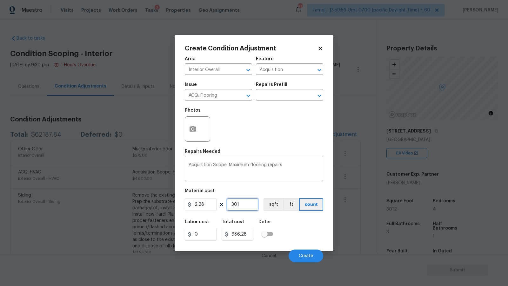
type input "6867.36"
type input "3012"
click at [277, 208] on button "sqft" at bounding box center [273, 204] width 20 height 13
click at [320, 241] on div "Labor cost 0 Total cost 6867.36 Defer" at bounding box center [254, 230] width 138 height 29
click at [304, 254] on span "Create" at bounding box center [306, 256] width 14 height 5
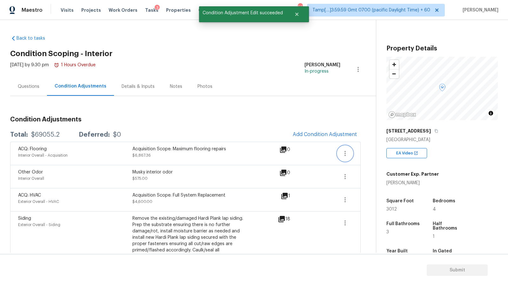
click at [348, 156] on icon "button" at bounding box center [345, 154] width 8 height 8
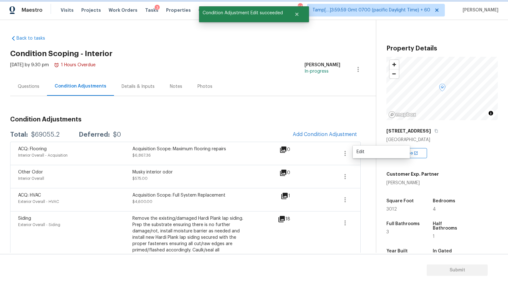
click at [348, 156] on icon "button" at bounding box center [345, 154] width 8 height 8
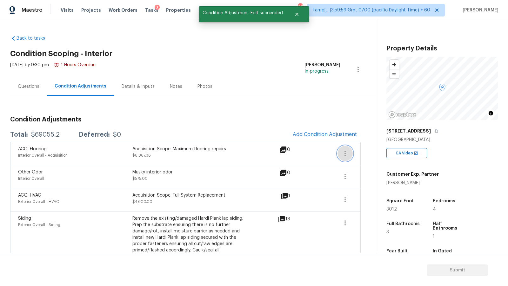
click at [345, 154] on icon "button" at bounding box center [345, 154] width 8 height 8
click at [358, 153] on div "Edit" at bounding box center [381, 152] width 50 height 6
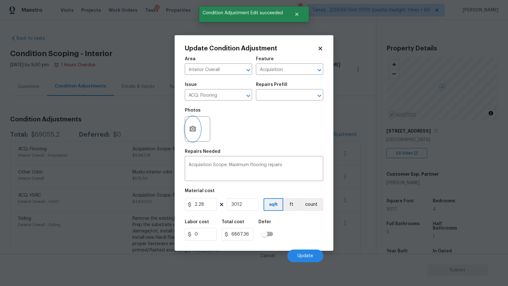
click at [191, 133] on icon "button" at bounding box center [193, 129] width 8 height 8
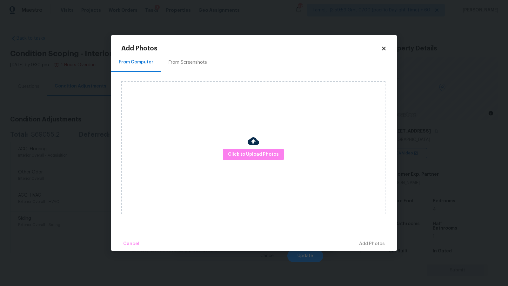
click at [239, 138] on div "Click to Upload Photos" at bounding box center [253, 147] width 264 height 133
click at [235, 147] on div "Click to Upload Photos" at bounding box center [253, 147] width 264 height 133
click at [235, 152] on span "Click to Upload Photos" at bounding box center [253, 155] width 51 height 8
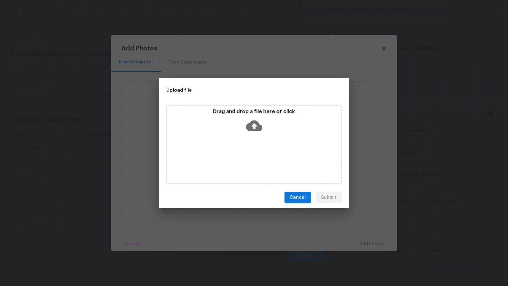
click at [254, 123] on icon at bounding box center [254, 126] width 16 height 11
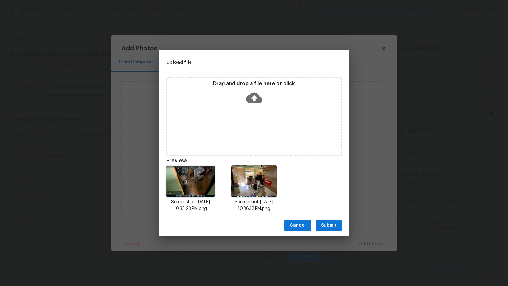
click at [329, 229] on span "Submit" at bounding box center [329, 226] width 16 height 8
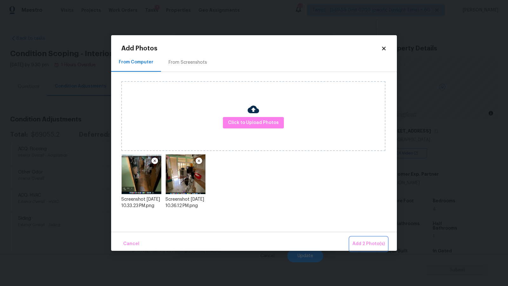
click at [367, 241] on span "Add 2 Photo(s)" at bounding box center [368, 244] width 32 height 8
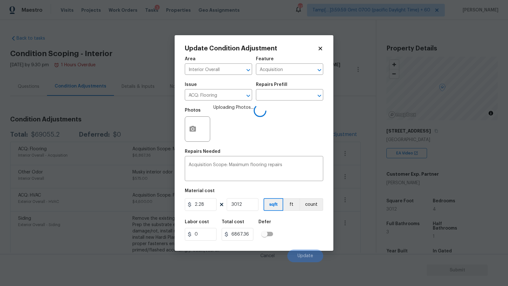
click at [283, 151] on div "Repairs Needed" at bounding box center [254, 153] width 138 height 8
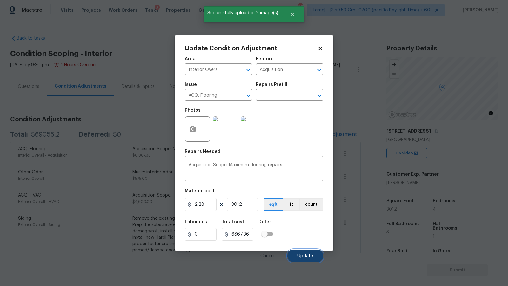
click at [309, 257] on span "Update" at bounding box center [305, 256] width 16 height 5
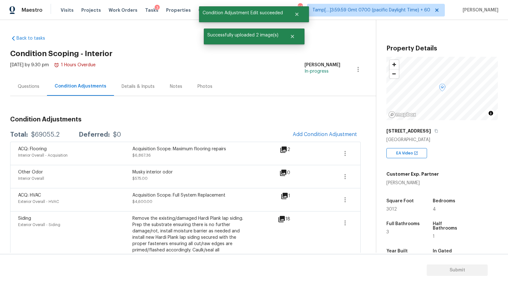
click at [302, 130] on button "Add Condition Adjustment" at bounding box center [325, 134] width 72 height 13
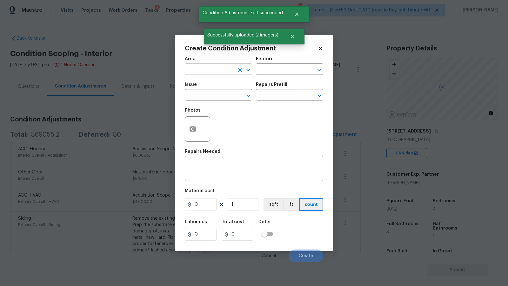
click at [228, 69] on input "text" at bounding box center [210, 70] width 50 height 10
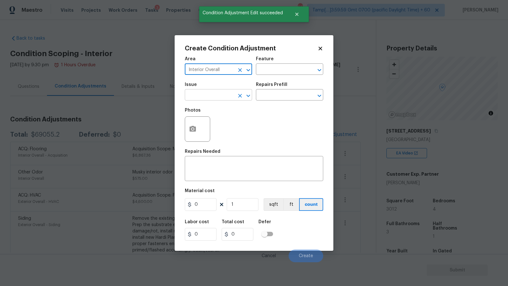
type input "Interior Overall"
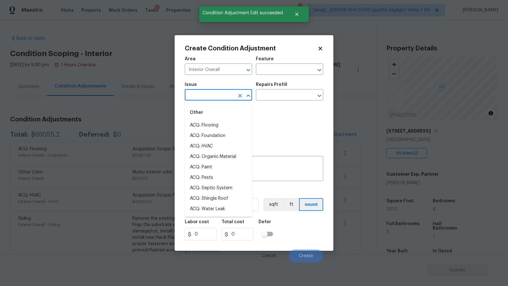
click at [210, 96] on input "text" at bounding box center [210, 96] width 50 height 10
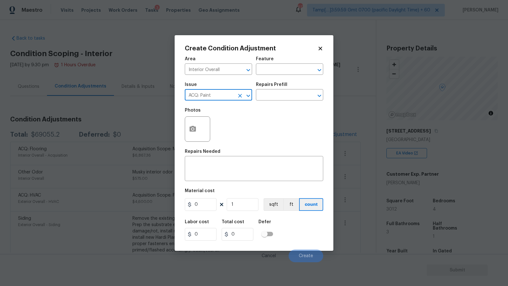
type input "ACQ: Paint"
click at [294, 90] on div "Repairs Prefill" at bounding box center [289, 87] width 67 height 8
click at [294, 95] on input "text" at bounding box center [281, 96] width 50 height 10
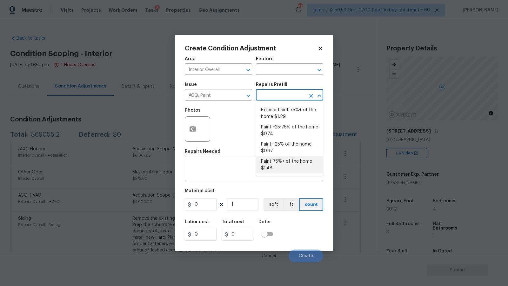
click at [292, 166] on li "Paint 75%+ of the home $1.48" at bounding box center [289, 164] width 67 height 17
type input "Acquisition"
type textarea "Acquisition Scope: 75%+ of the home will likely require interior paint"
type input "1.48"
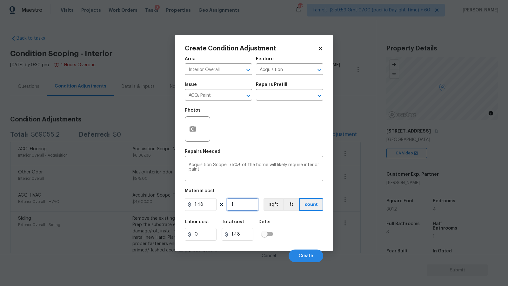
click at [240, 207] on input "1" at bounding box center [243, 204] width 32 height 13
type input "2"
type input "2.96"
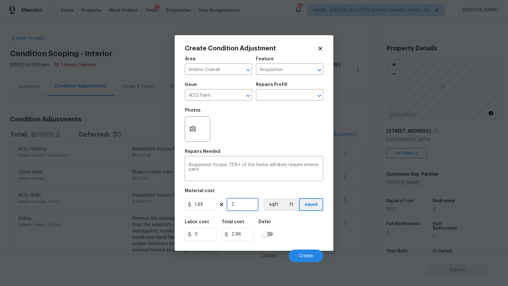
type input "20"
type input "29.6"
type input "201"
type input "297.48"
type input "2012"
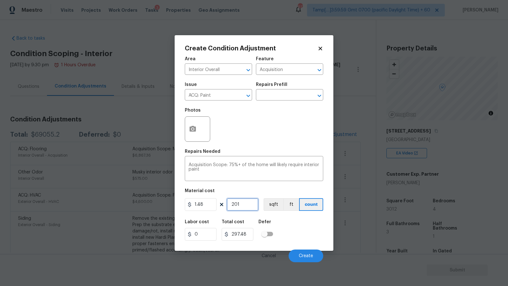
type input "2977.76"
type input "201"
type input "297.48"
type input "20"
type input "29.6"
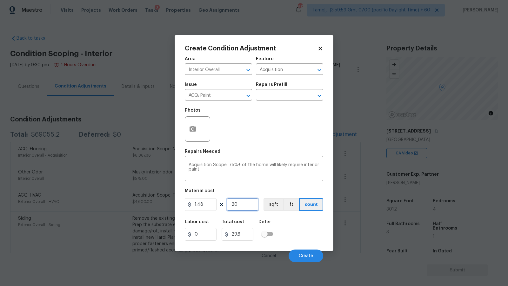
type input "2"
type input "2.96"
type input "0"
type input "3"
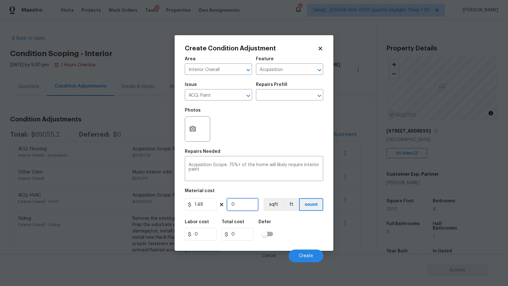
type input "4.44"
type input "30"
type input "44.4"
type input "301"
type input "445.48"
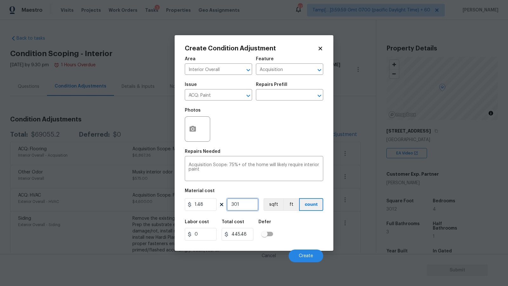
type input "3012"
type input "4457.76"
type input "3012"
click at [300, 236] on div "Labor cost 0 Total cost 4457.76 Defer" at bounding box center [254, 230] width 138 height 29
click at [310, 260] on button "Create" at bounding box center [305, 256] width 35 height 13
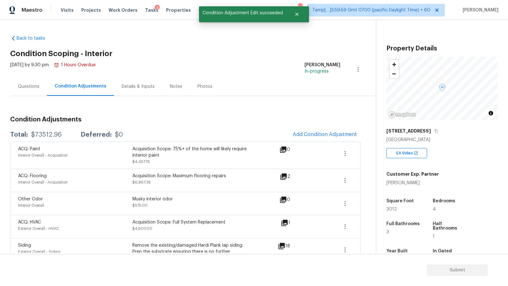
click at [353, 151] on div "ACQ: Paint Interior Overall - Acquisition Acquisition Scope: 75%+ of the home w…" at bounding box center [185, 155] width 350 height 27
click at [349, 152] on button "button" at bounding box center [344, 153] width 15 height 15
click at [363, 152] on div "Edit" at bounding box center [381, 152] width 50 height 6
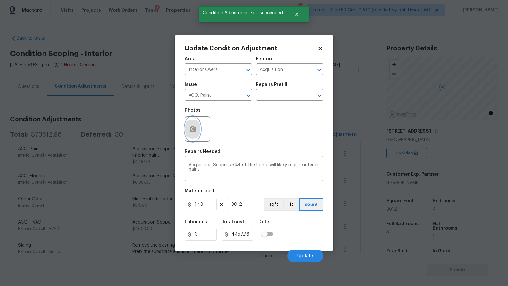
click at [191, 129] on icon "button" at bounding box center [192, 129] width 6 height 6
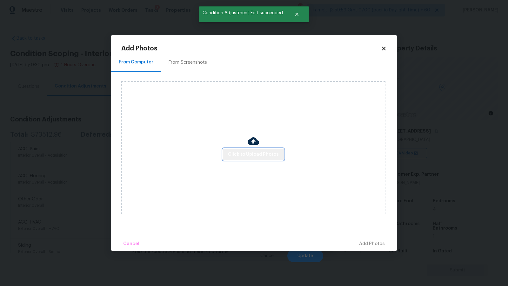
click at [261, 155] on span "Click to Upload Photos" at bounding box center [253, 155] width 51 height 8
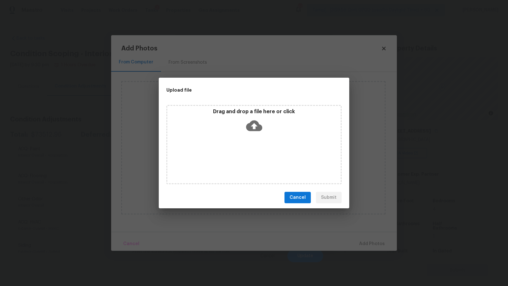
click at [244, 122] on div "Drag and drop a file here or click" at bounding box center [253, 122] width 173 height 27
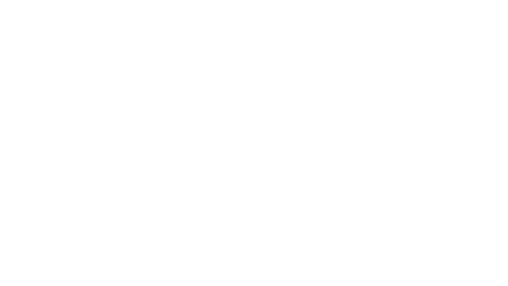
click at [427, 0] on html at bounding box center [254, 0] width 508 height 0
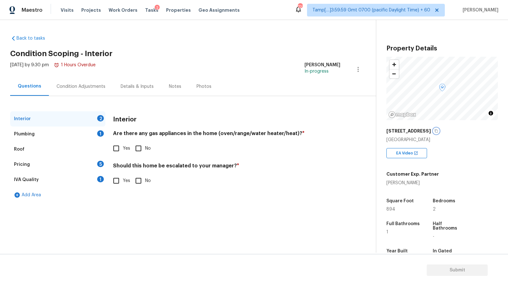
click at [433, 130] on button "button" at bounding box center [436, 131] width 6 height 6
click at [109, 182] on div "Interior 2 Plumbing 1 Roof Pricing 5 IVA Quality 1 Add Area Interior Are there …" at bounding box center [185, 156] width 350 height 91
click at [113, 182] on input "Yes" at bounding box center [115, 180] width 13 height 13
checkbox input "true"
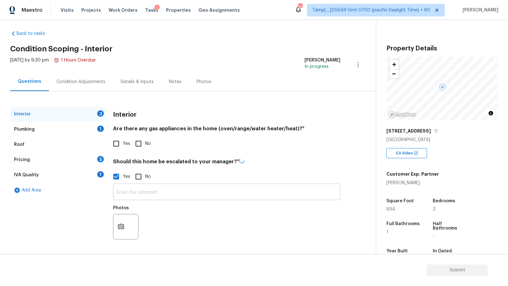
scroll to position [4, 0]
click at [124, 216] on button "button" at bounding box center [120, 227] width 15 height 25
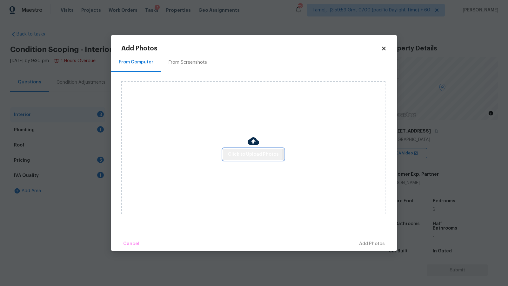
click at [237, 152] on span "Click to Upload Photos" at bounding box center [253, 155] width 51 height 8
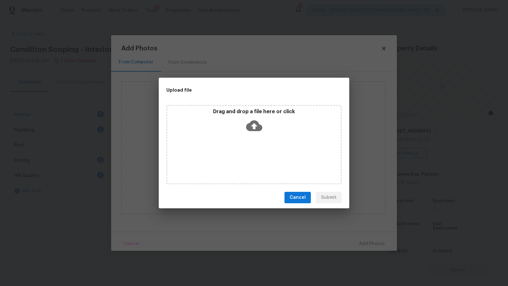
click at [258, 126] on icon at bounding box center [254, 126] width 16 height 11
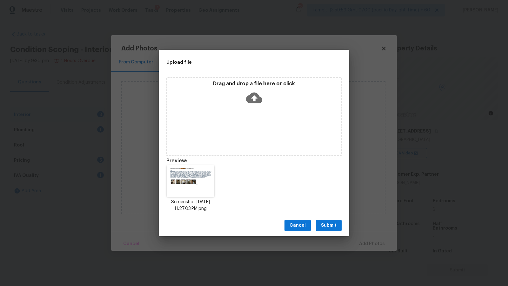
click at [336, 224] on span "Submit" at bounding box center [329, 226] width 16 height 8
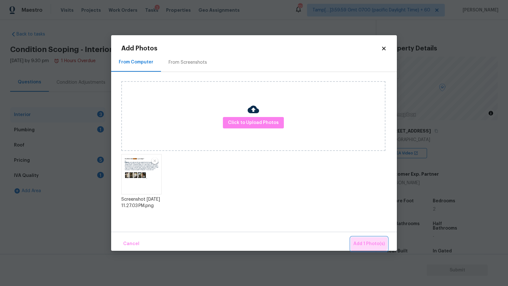
click at [369, 242] on span "Add 1 Photo(s)" at bounding box center [368, 244] width 31 height 8
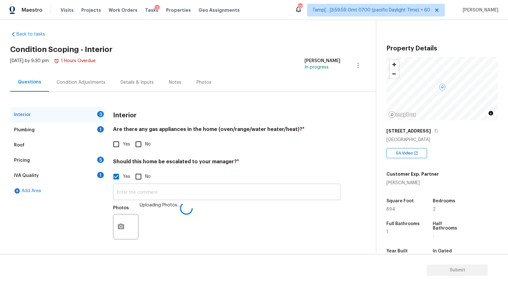
click at [164, 192] on input "text" at bounding box center [226, 192] width 227 height 15
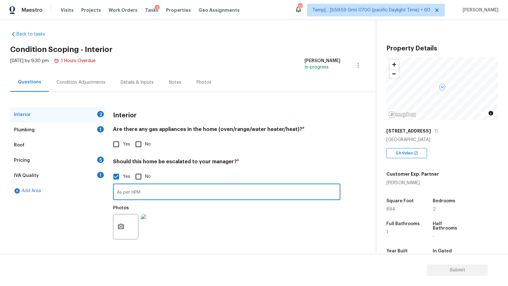
type input "As per HPM"
click at [118, 147] on input "Yes" at bounding box center [115, 144] width 13 height 13
checkbox input "true"
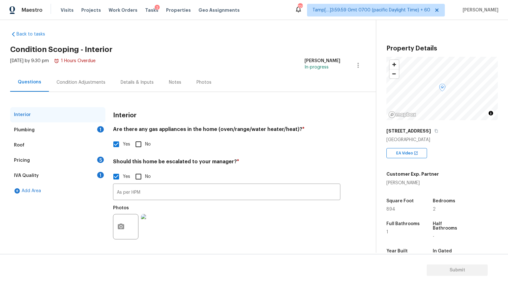
click at [69, 132] on div "Plumbing 1" at bounding box center [57, 129] width 95 height 15
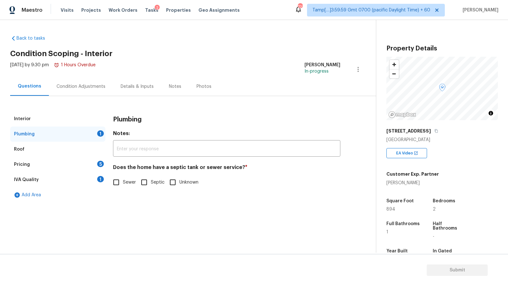
click at [114, 182] on input "Sewer" at bounding box center [115, 182] width 13 height 13
checkbox input "true"
click at [433, 132] on button "button" at bounding box center [436, 131] width 6 height 6
click at [67, 178] on div "IVA Quality 1" at bounding box center [57, 179] width 95 height 15
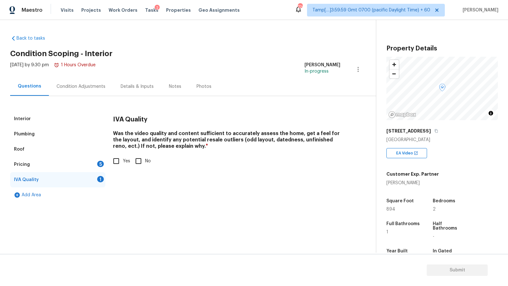
click at [111, 159] on input "Yes" at bounding box center [115, 161] width 13 height 13
checkbox input "true"
click at [77, 167] on div "Pricing 5" at bounding box center [57, 164] width 95 height 15
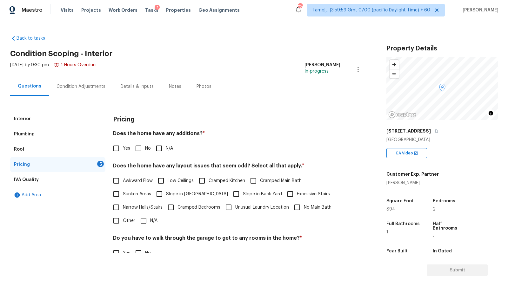
click at [83, 84] on div "Condition Adjustments" at bounding box center [80, 86] width 49 height 6
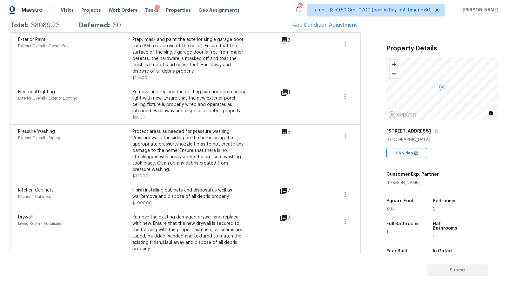
scroll to position [65, 0]
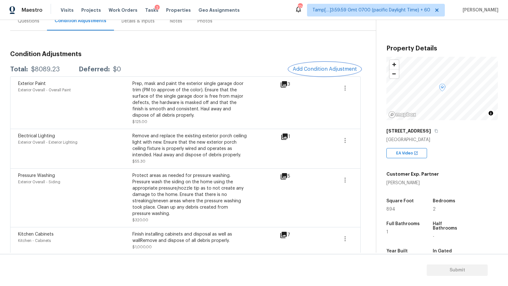
click at [322, 69] on span "Add Condition Adjustment" at bounding box center [325, 69] width 64 height 6
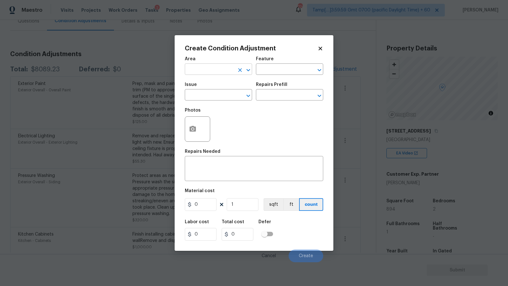
click at [214, 71] on input "text" at bounding box center [210, 70] width 50 height 10
type input "Interior Overall"
click at [224, 100] on input "text" at bounding box center [210, 96] width 50 height 10
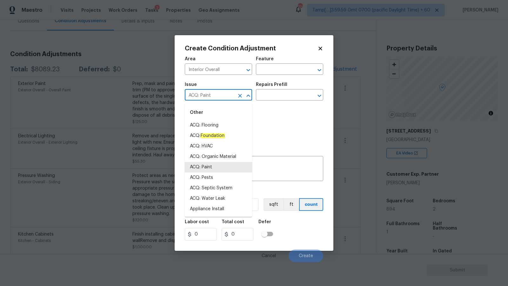
type input "ACQ: Paint"
click at [264, 110] on div "Photos" at bounding box center [254, 124] width 138 height 41
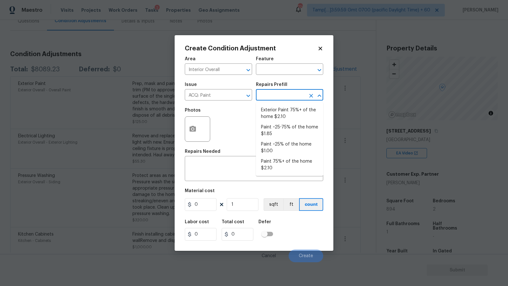
click at [267, 95] on input "text" at bounding box center [281, 96] width 50 height 10
click at [283, 131] on li "Paint ~25-75% of the home $1.85" at bounding box center [289, 130] width 67 height 17
type input "Acquisition"
type textarea "Acquisition Scope: ~25 - 75% of the home needs interior paint"
type input "1.85"
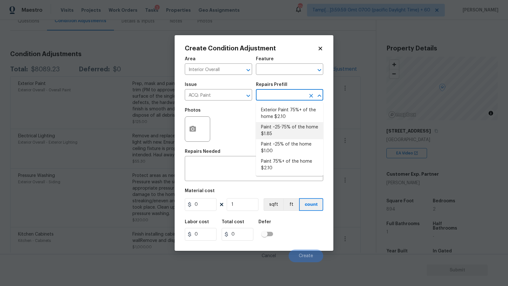
type input "1.85"
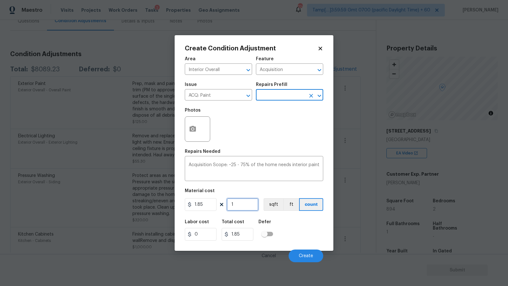
click at [238, 204] on input "1" at bounding box center [243, 204] width 32 height 13
type input "8"
type input "14.8"
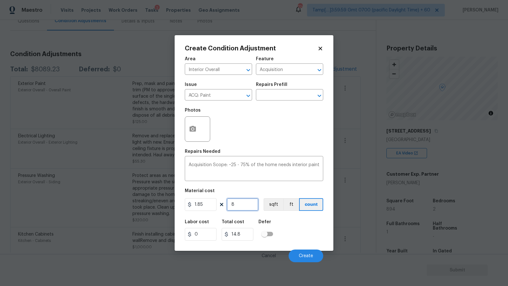
type input "89"
type input "164.65"
type input "894"
type input "1653.9"
type input "894"
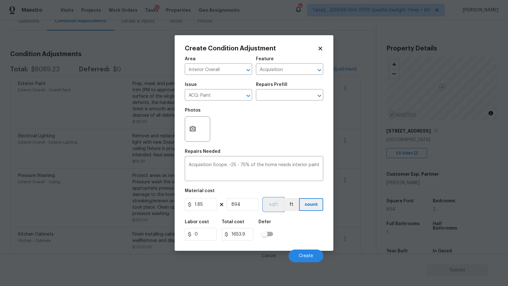
click at [275, 203] on button "sqft" at bounding box center [273, 204] width 20 height 13
click at [310, 221] on div "Labor cost 0 Total cost 1653.9 Defer" at bounding box center [254, 230] width 138 height 29
click at [312, 253] on button "Create" at bounding box center [305, 256] width 35 height 13
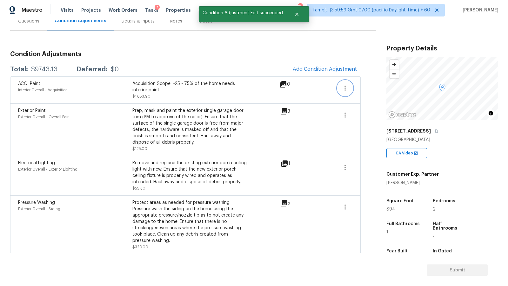
click at [347, 87] on icon "button" at bounding box center [345, 88] width 8 height 8
click at [367, 90] on link "Edit" at bounding box center [381, 87] width 54 height 10
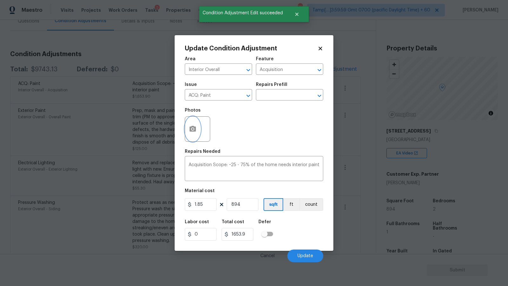
click at [191, 131] on icon "button" at bounding box center [192, 129] width 6 height 6
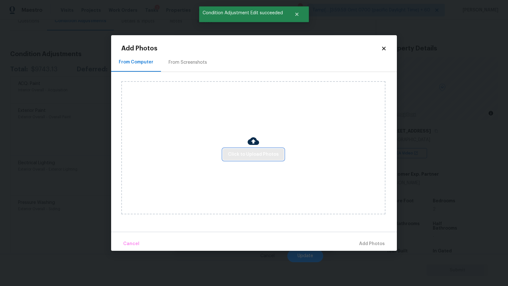
click at [262, 150] on button "Click to Upload Photos" at bounding box center [253, 155] width 61 height 12
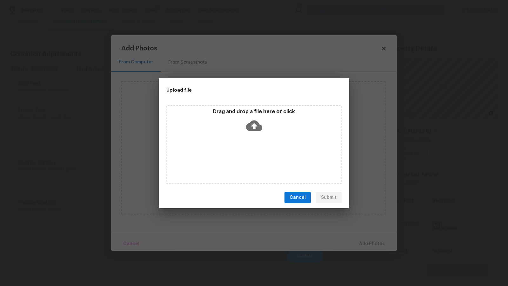
click at [254, 125] on icon at bounding box center [254, 126] width 16 height 16
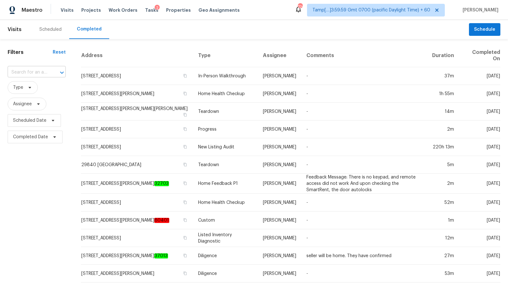
click at [36, 73] on input "text" at bounding box center [28, 73] width 40 height 10
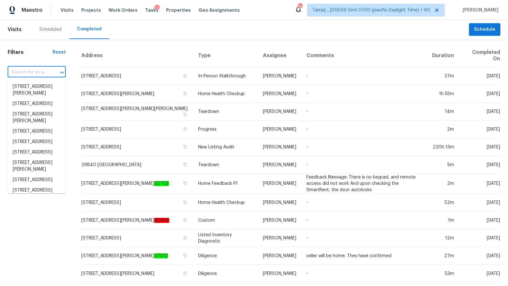
paste input "[STREET_ADDRESS]"
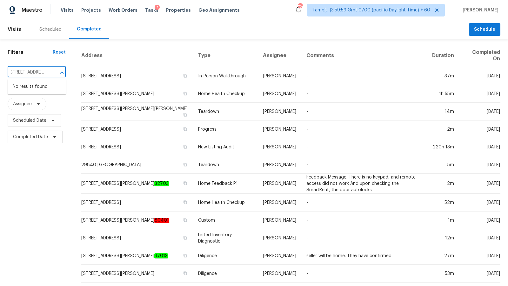
scroll to position [0, 49]
type input "[STREET_ADDRESS]"
click at [17, 89] on li "[STREET_ADDRESS]" at bounding box center [37, 87] width 58 height 10
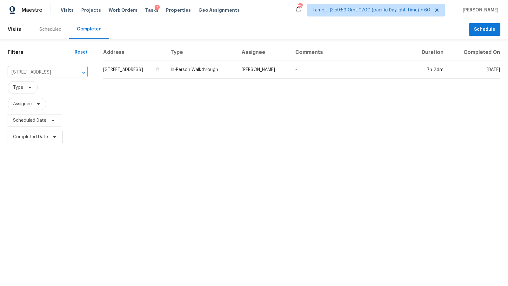
click at [174, 79] on div "Address Type Assignee Comments Duration Completed On [STREET_ADDRESS] In-Person…" at bounding box center [301, 94] width 413 height 101
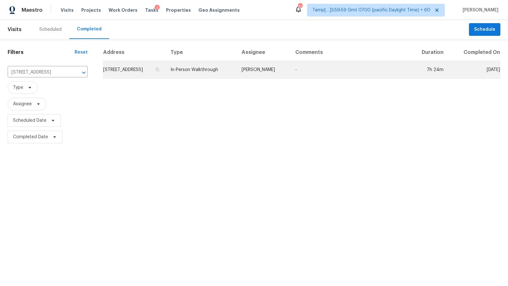
click at [165, 73] on td "[STREET_ADDRESS]" at bounding box center [134, 70] width 63 height 18
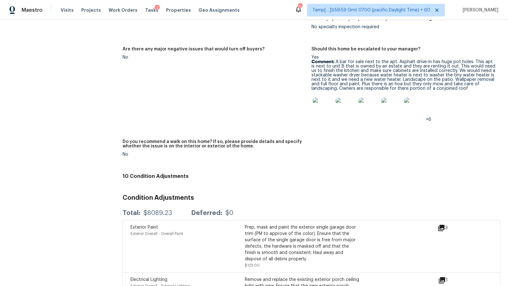
scroll to position [1527, 0]
drag, startPoint x: 327, startPoint y: 39, endPoint x: 411, endPoint y: 40, distance: 83.8
click at [411, 47] on h5 "Should this home be escalated to your manager?" at bounding box center [365, 49] width 109 height 4
copy h5 "this home be escalated to your manager"
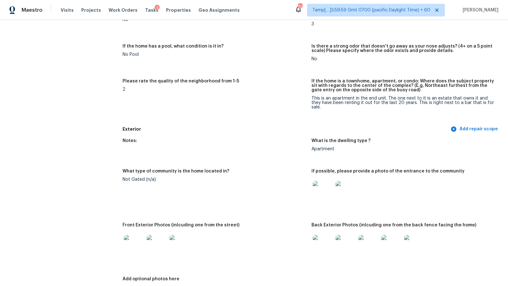
scroll to position [0, 0]
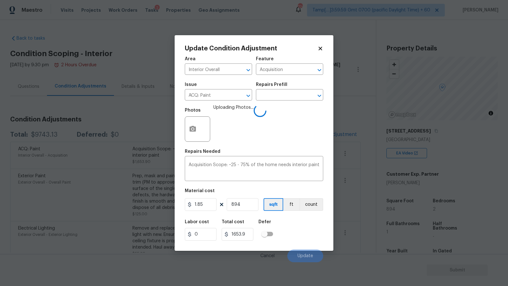
scroll to position [65, 0]
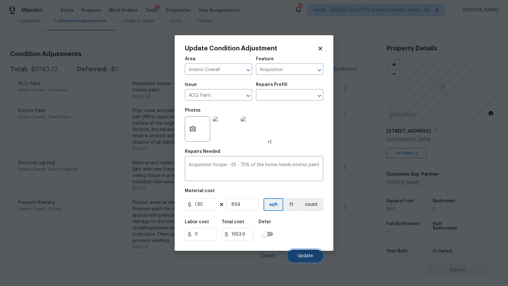
click at [304, 260] on button "Update" at bounding box center [305, 256] width 36 height 13
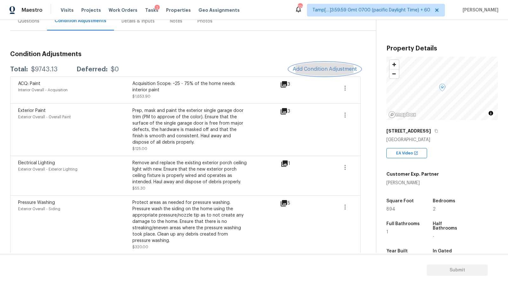
click at [338, 71] on span "Add Condition Adjustment" at bounding box center [325, 69] width 64 height 6
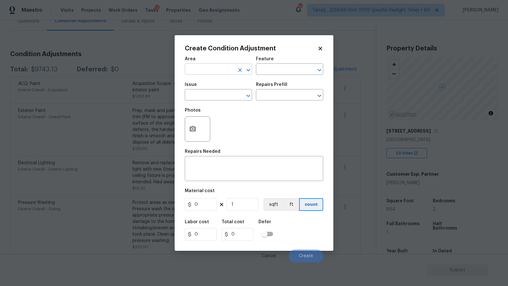
click at [216, 70] on input "text" at bounding box center [210, 70] width 50 height 10
type input "Interior Overall"
click at [224, 94] on input "text" at bounding box center [210, 96] width 50 height 10
type input "ACQ: Flooring"
click at [294, 100] on input "text" at bounding box center [281, 96] width 50 height 10
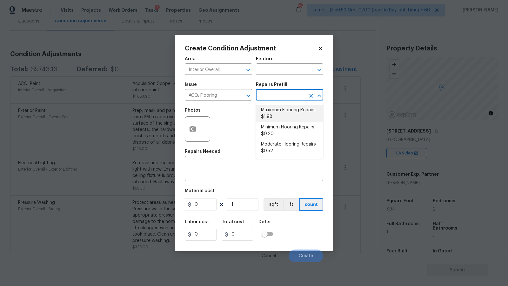
click at [305, 115] on li "Maximum Flooring Repairs $1.98" at bounding box center [289, 113] width 67 height 17
type input "Acquisition"
type textarea "Acquisition Scope: Maximum flooring repairs"
type input "1.98"
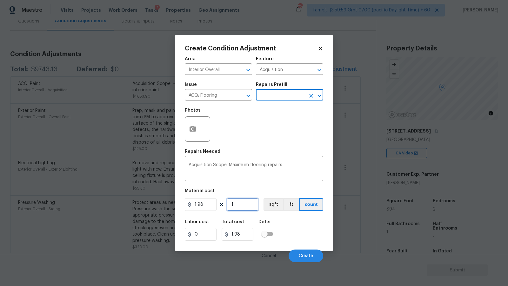
click at [241, 204] on input "1" at bounding box center [243, 204] width 32 height 13
type input "8"
type input "15.84"
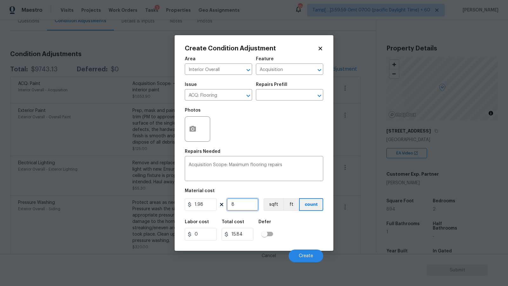
type input "89"
type input "176.22"
type input "894"
type input "1770.12"
type input "894"
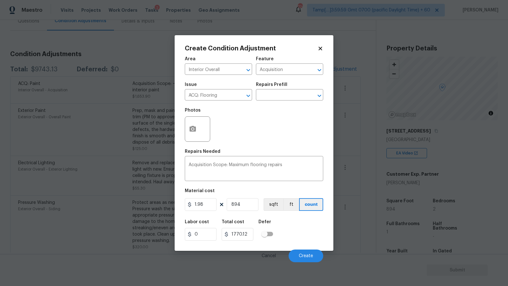
click at [260, 190] on div "Material cost" at bounding box center [254, 193] width 138 height 8
click at [275, 205] on button "sqft" at bounding box center [273, 204] width 20 height 13
click at [309, 259] on span "Create" at bounding box center [306, 256] width 14 height 5
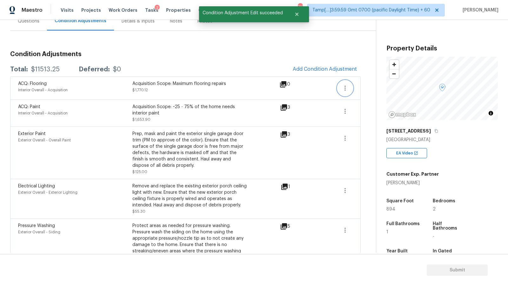
click at [345, 84] on icon "button" at bounding box center [345, 88] width 8 height 8
click at [362, 87] on div "Edit" at bounding box center [381, 86] width 50 height 6
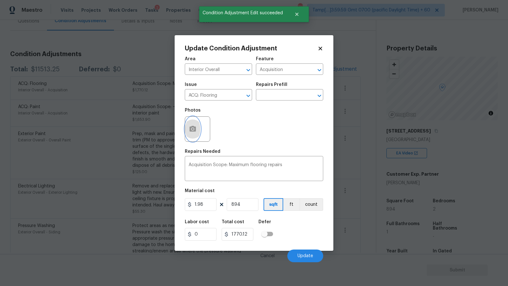
click at [194, 132] on icon "button" at bounding box center [193, 129] width 8 height 8
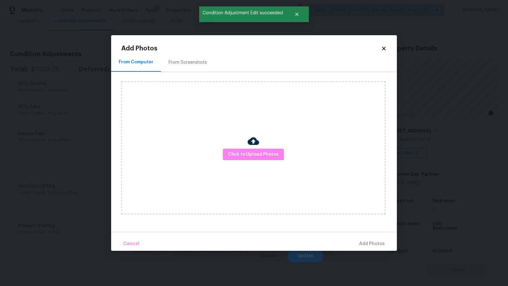
click at [254, 147] on div at bounding box center [253, 141] width 11 height 13
click at [250, 152] on span "Click to Upload Photos" at bounding box center [253, 155] width 51 height 8
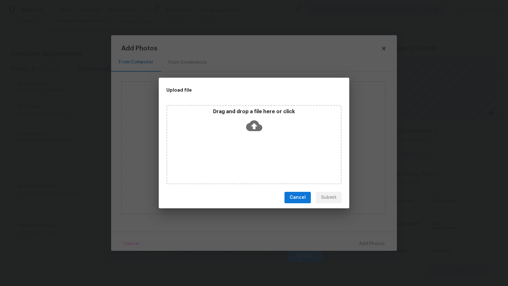
click at [249, 123] on icon at bounding box center [254, 126] width 16 height 11
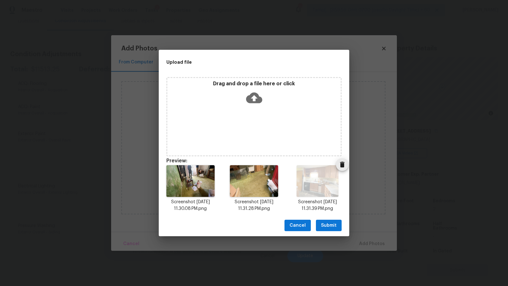
click at [343, 165] on icon "Delete" at bounding box center [342, 165] width 4 height 6
click at [328, 224] on span "Submit" at bounding box center [329, 226] width 16 height 8
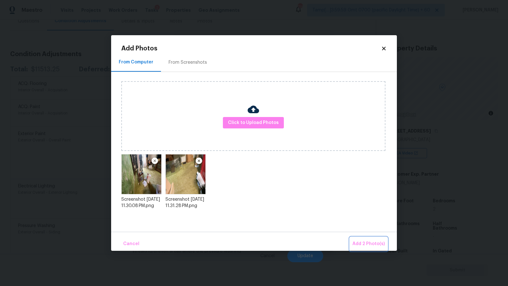
click at [374, 243] on span "Add 2 Photo(s)" at bounding box center [368, 244] width 32 height 8
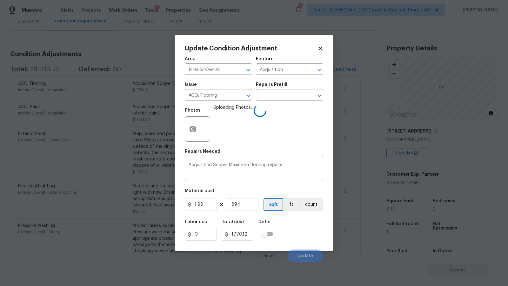
click at [300, 235] on div "Labor cost 0 Total cost 1770.12 Defer" at bounding box center [254, 230] width 138 height 29
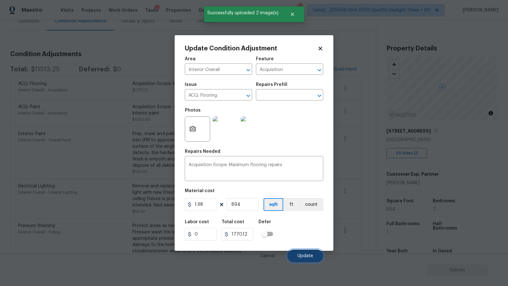
click at [300, 255] on span "Update" at bounding box center [305, 256] width 16 height 5
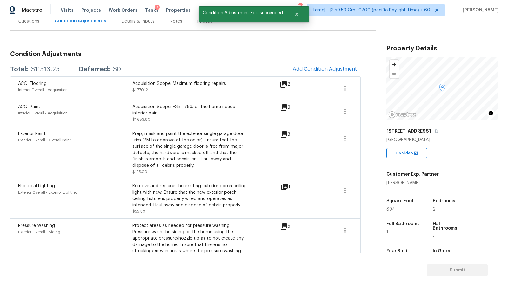
scroll to position [69, 0]
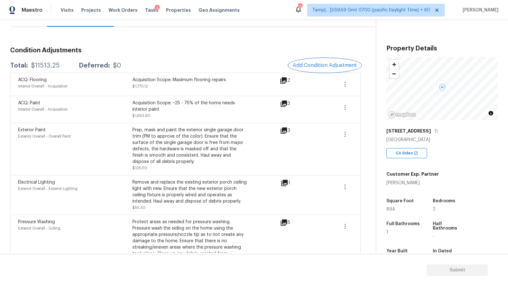
click at [315, 63] on span "Add Condition Adjustment" at bounding box center [325, 66] width 64 height 6
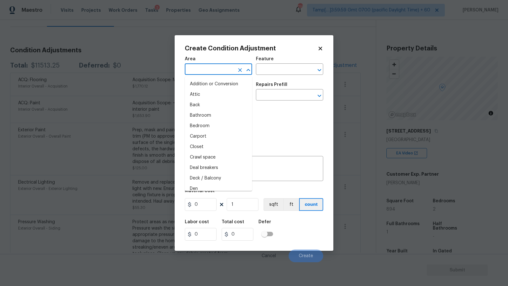
click at [204, 70] on input "text" at bounding box center [210, 70] width 50 height 10
click at [138, 51] on body "Maestro Visits Projects Work Orders Tasks 2 Properties Geo Assignments 718 Tamp…" at bounding box center [254, 143] width 508 height 286
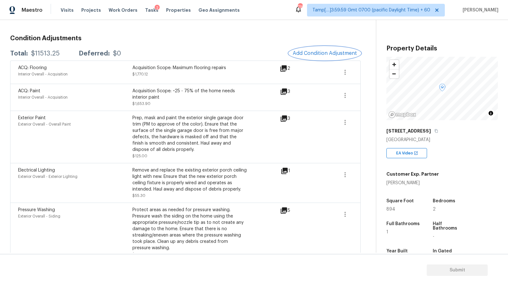
scroll to position [82, 0]
click at [317, 54] on span "Add Condition Adjustment" at bounding box center [325, 53] width 64 height 6
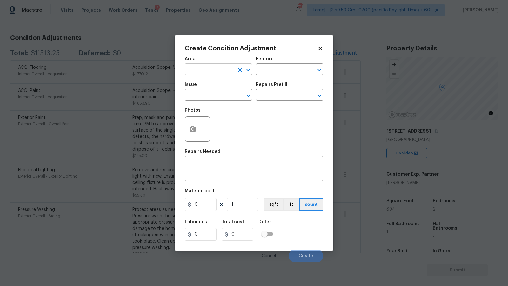
click at [214, 72] on input "text" at bounding box center [210, 70] width 50 height 10
type input "Interior Overall"
click at [212, 102] on span "Issue ​" at bounding box center [218, 92] width 67 height 26
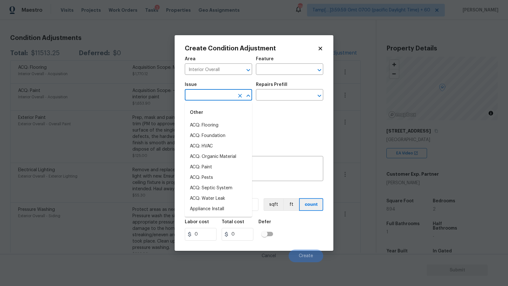
click at [213, 99] on input "text" at bounding box center [210, 96] width 50 height 10
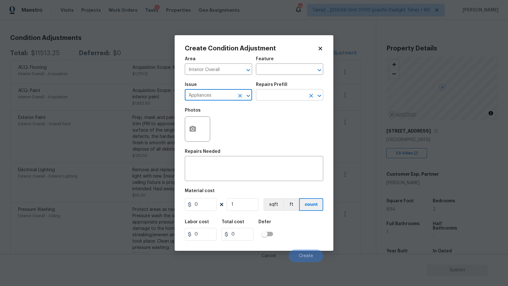
type input "Appliances"
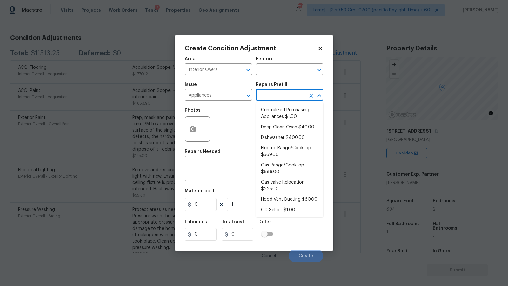
click at [272, 100] on input "text" at bounding box center [281, 96] width 50 height 10
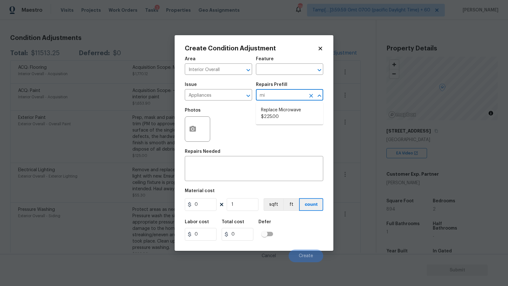
type input "mic"
click at [281, 117] on li "Replace Microwave $225.00" at bounding box center [289, 113] width 67 height 17
type input "Appliances"
type textarea "Remove the existing microwave and replace it with a new microwave"
type input "225"
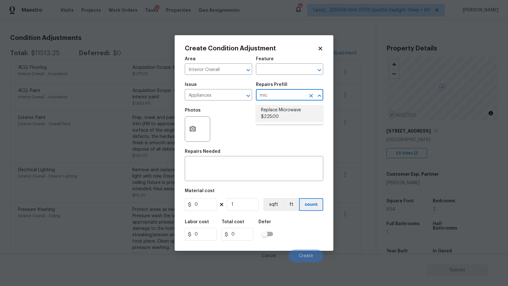
type input "225"
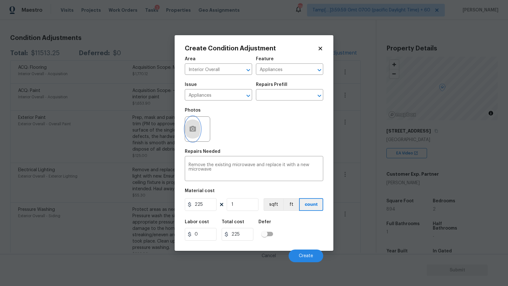
click at [190, 125] on button "button" at bounding box center [192, 129] width 15 height 25
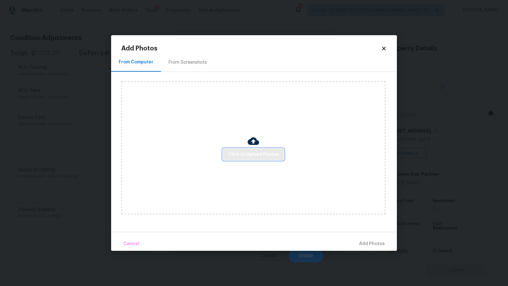
click at [259, 150] on button "Click to Upload Photos" at bounding box center [253, 155] width 61 height 12
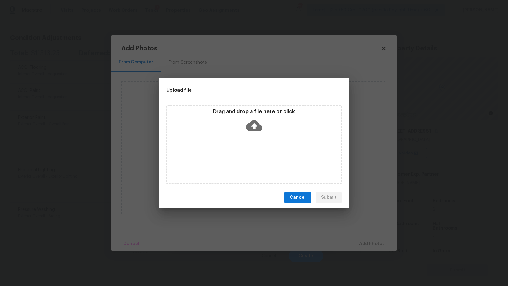
click at [250, 123] on icon at bounding box center [254, 126] width 16 height 11
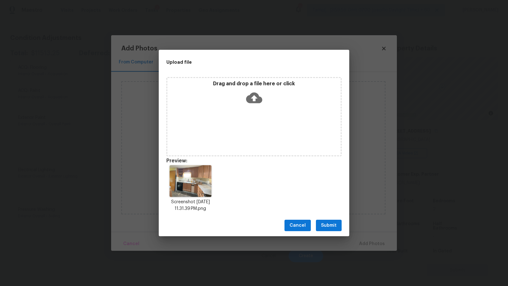
click at [330, 223] on span "Submit" at bounding box center [329, 226] width 16 height 8
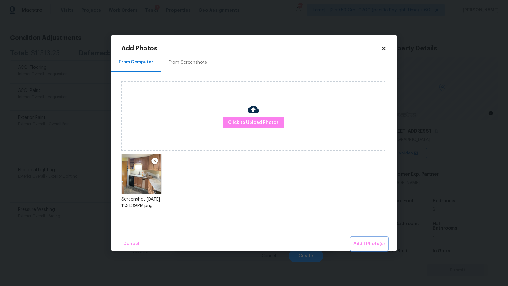
click at [376, 246] on span "Add 1 Photo(s)" at bounding box center [368, 244] width 31 height 8
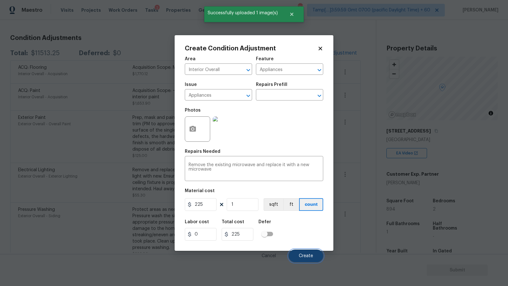
click at [305, 255] on span "Create" at bounding box center [306, 256] width 14 height 5
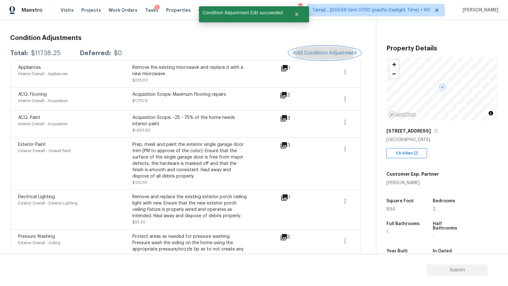
click at [330, 51] on span "Add Condition Adjustment" at bounding box center [325, 53] width 64 height 6
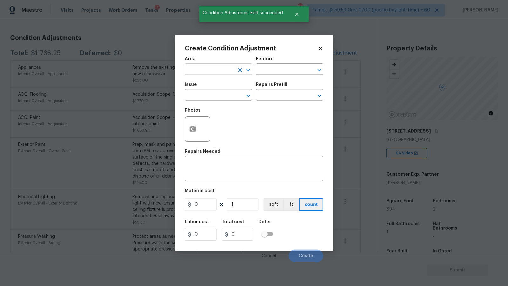
click at [215, 66] on input "text" at bounding box center [210, 70] width 50 height 10
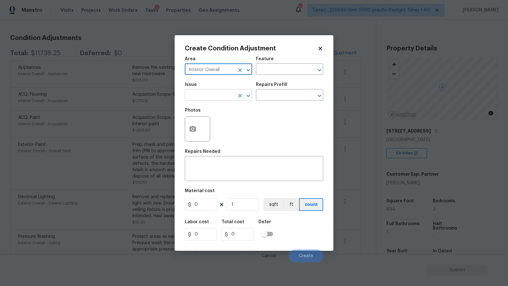
type input "Interior Overall"
click at [222, 93] on input "text" at bounding box center [210, 96] width 50 height 10
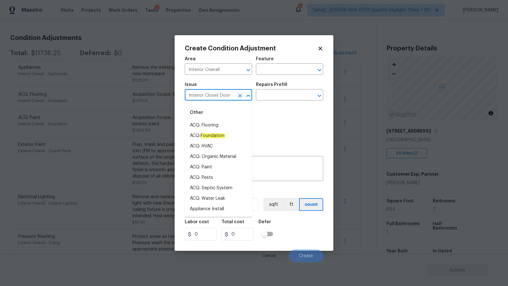
type input "Interior Closet Door"
click at [277, 127] on div "Photos" at bounding box center [254, 124] width 138 height 41
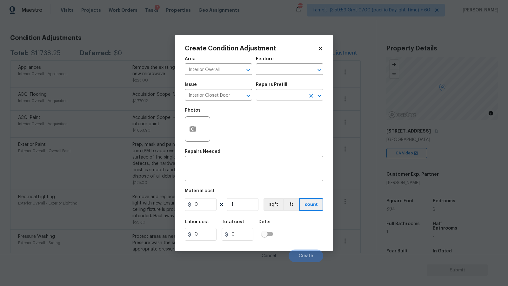
click at [284, 97] on input "text" at bounding box center [281, 96] width 50 height 10
type input "re"
click at [237, 121] on div "Photos" at bounding box center [254, 124] width 138 height 41
click at [235, 97] on div "Interior Closet Door ​" at bounding box center [218, 96] width 67 height 10
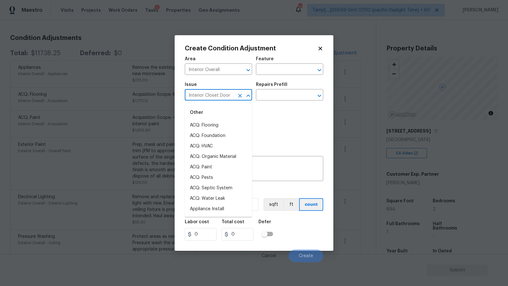
click at [235, 97] on div "Interior Closet Door ​" at bounding box center [218, 96] width 67 height 10
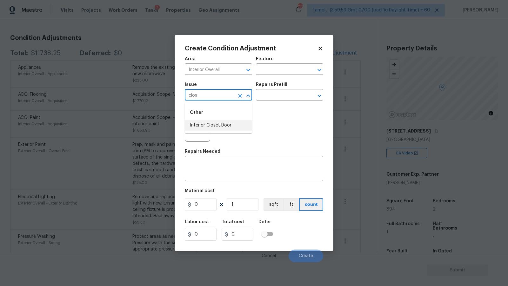
click at [232, 125] on li "Interior Closet Door" at bounding box center [218, 125] width 67 height 10
type input "Interior Closet Door"
click at [279, 92] on input "text" at bounding box center [281, 96] width 50 height 10
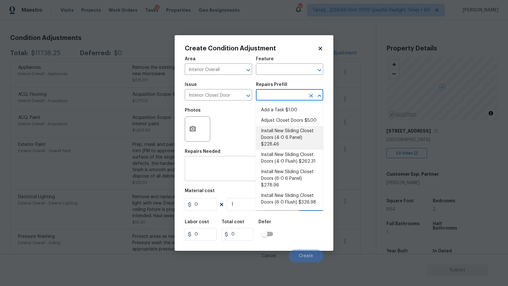
click at [208, 174] on textarea at bounding box center [253, 169] width 131 height 13
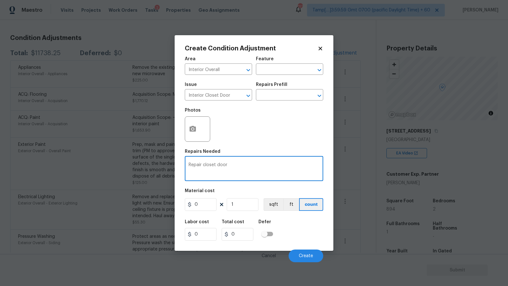
type textarea "Repair closet door"
click at [207, 204] on input "0" at bounding box center [201, 204] width 32 height 13
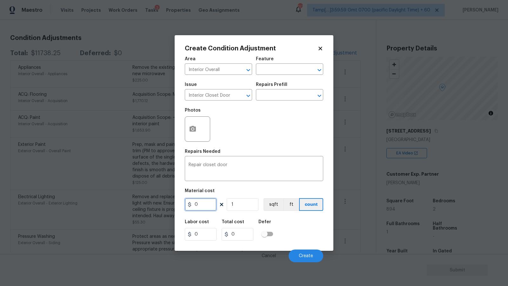
click at [207, 204] on input "0" at bounding box center [201, 204] width 32 height 13
type input "25"
click at [239, 186] on div "Area Interior Overall ​ Feature ​ Issue Interior Closet Door ​ Repairs Prefill …" at bounding box center [254, 157] width 138 height 209
click at [196, 131] on icon "button" at bounding box center [193, 129] width 8 height 8
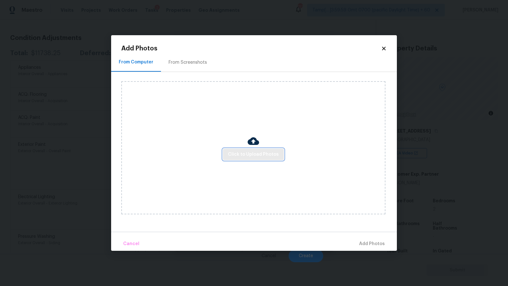
click at [267, 155] on span "Click to Upload Photos" at bounding box center [253, 155] width 51 height 8
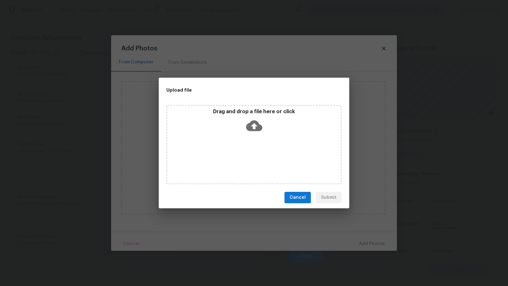
click at [259, 123] on icon at bounding box center [254, 126] width 16 height 16
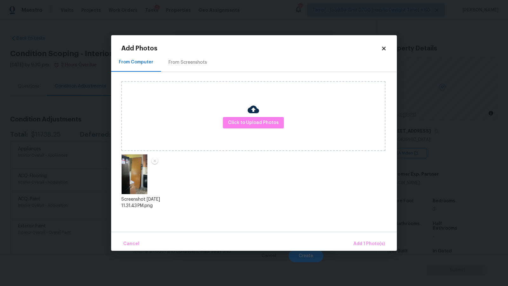
scroll to position [82, 0]
click at [356, 244] on span "Add 1 Photo(s)" at bounding box center [368, 244] width 31 height 8
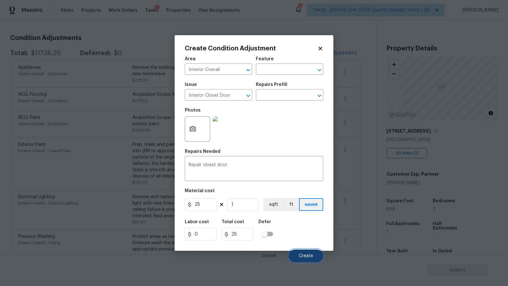
click at [309, 256] on span "Create" at bounding box center [306, 256] width 14 height 5
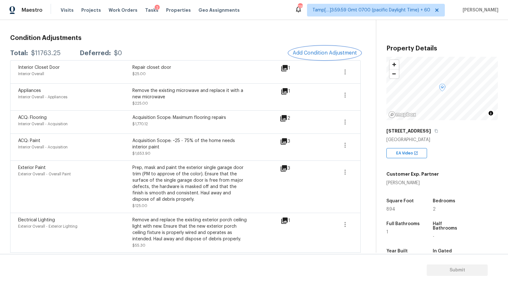
click at [334, 55] on span "Add Condition Adjustment" at bounding box center [325, 53] width 64 height 6
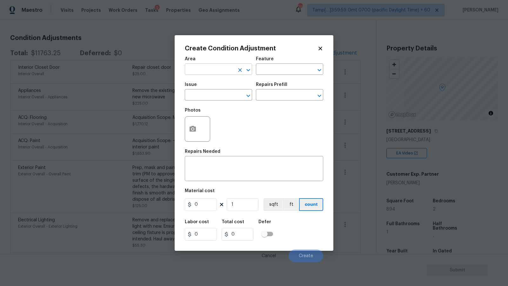
click at [225, 69] on input "text" at bounding box center [210, 70] width 50 height 10
type input "Interior Overall"
click at [218, 96] on input "text" at bounding box center [210, 96] width 50 height 10
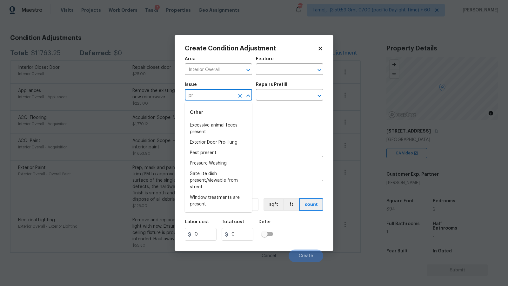
type input "p"
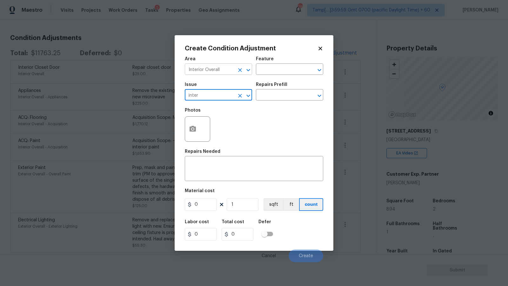
type input "inter"
click at [218, 70] on input "Interior Overall" at bounding box center [210, 70] width 50 height 10
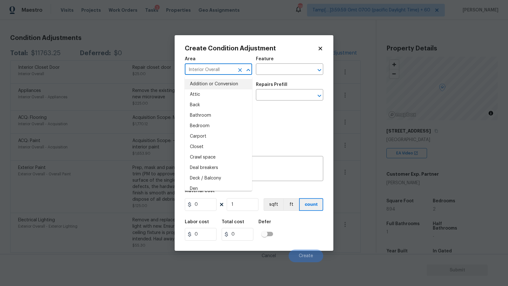
click at [304, 147] on div "Area Interior Overall ​ Feature ​ Issue ​ Repairs Prefill ​ Photos Repairs Need…" at bounding box center [254, 157] width 138 height 209
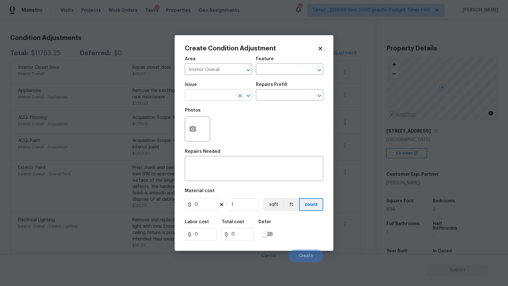
click at [213, 96] on input "text" at bounding box center [210, 96] width 50 height 10
type input "Interior Paint"
click at [277, 95] on input "text" at bounding box center [281, 96] width 50 height 10
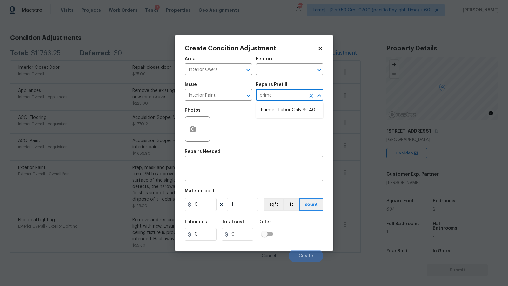
type input "prime"
click at [280, 110] on li "Primer - Labor Only $0.40" at bounding box center [289, 110] width 67 height 10
type input "Overall Paint"
type textarea "Interior primer - PRIMER PROVIDED BY OPENDOOR - All nails, screws, drywall anch…"
type input "0.4"
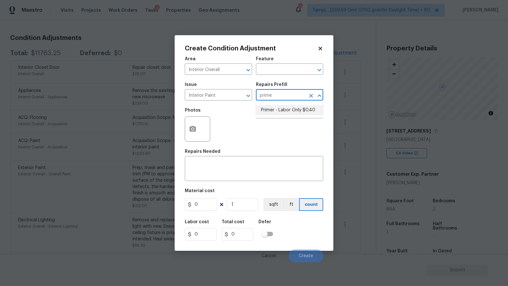
type input "0.4"
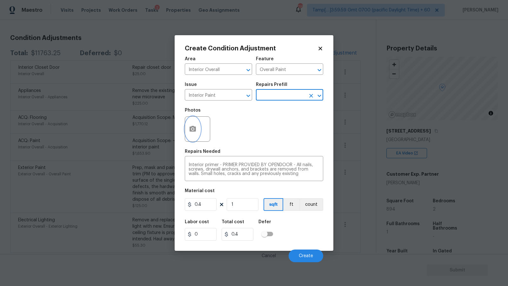
click at [190, 125] on button "button" at bounding box center [192, 129] width 15 height 25
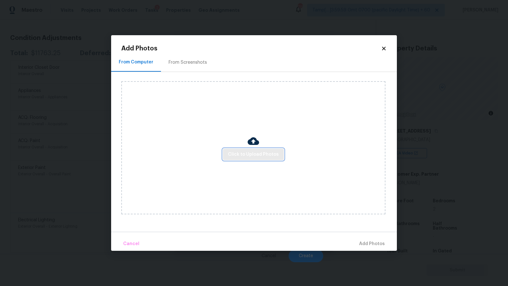
click at [250, 151] on span "Click to Upload Photos" at bounding box center [253, 155] width 51 height 8
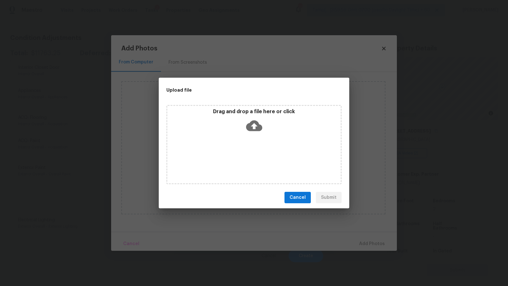
click at [249, 126] on icon at bounding box center [254, 126] width 16 height 11
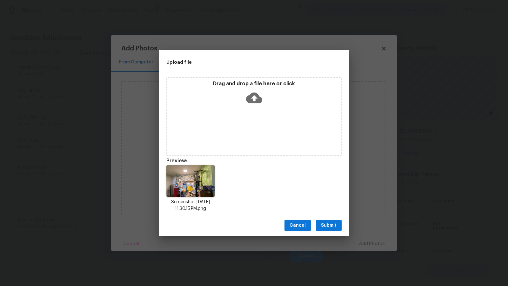
click at [331, 228] on span "Submit" at bounding box center [329, 226] width 16 height 8
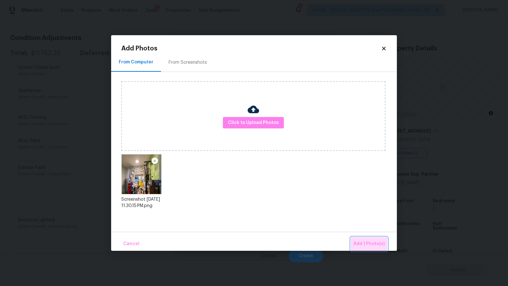
click at [372, 249] on button "Add 1 Photo(s)" at bounding box center [369, 244] width 36 height 14
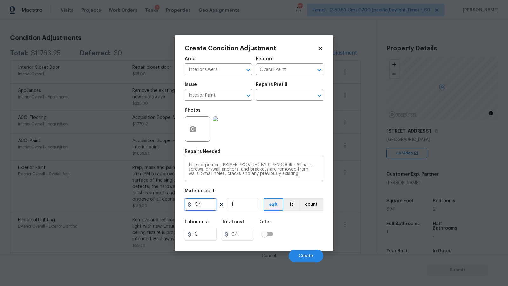
click at [206, 202] on input "0.4" at bounding box center [201, 204] width 32 height 13
type input "100"
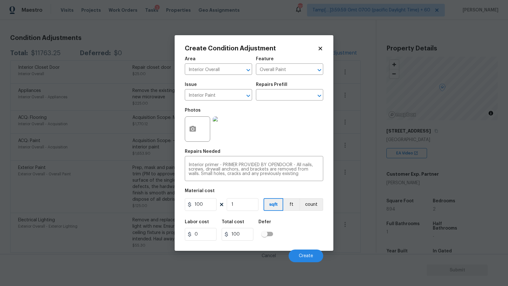
click at [268, 140] on div "Photos" at bounding box center [254, 124] width 138 height 41
click at [307, 253] on button "Create" at bounding box center [305, 256] width 35 height 13
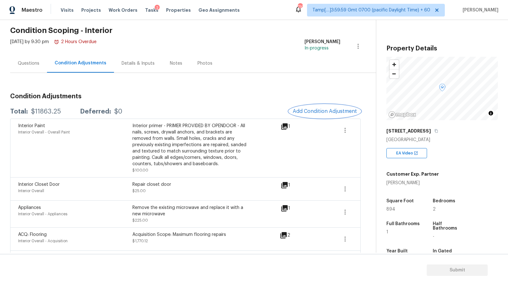
scroll to position [0, 0]
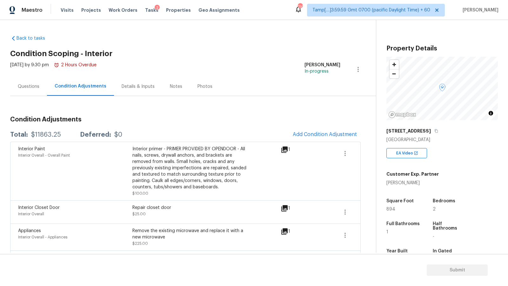
click at [34, 85] on div "Questions" at bounding box center [29, 86] width 22 height 6
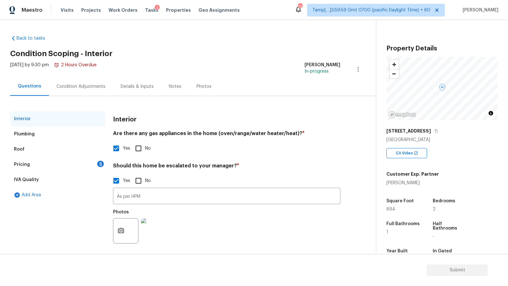
scroll to position [4, 0]
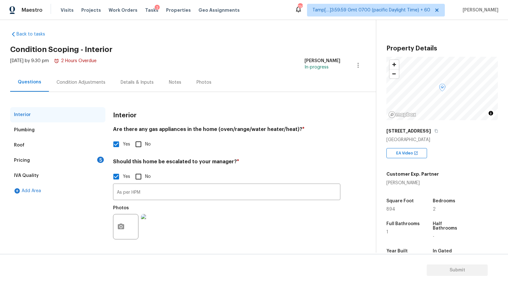
click at [68, 161] on div "Pricing 5" at bounding box center [57, 160] width 95 height 15
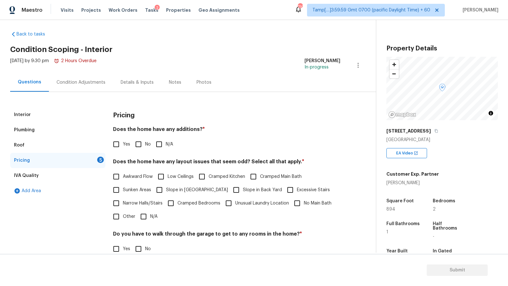
click at [145, 143] on span "No" at bounding box center [148, 144] width 6 height 7
click at [145, 143] on input "No" at bounding box center [138, 144] width 13 height 13
checkbox input "true"
click at [152, 215] on span "N/A" at bounding box center [153, 217] width 7 height 7
click at [150, 215] on input "N/A" at bounding box center [143, 216] width 13 height 13
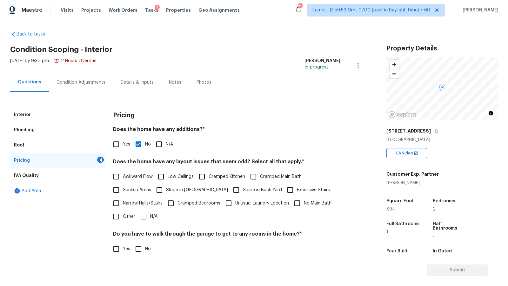
checkbox input "true"
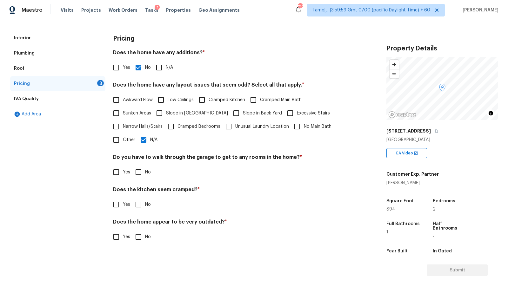
click at [139, 172] on input "No" at bounding box center [138, 172] width 13 height 13
checkbox input "true"
click at [140, 204] on input "No" at bounding box center [138, 205] width 13 height 13
checkbox input "true"
click at [146, 232] on label "No" at bounding box center [141, 237] width 19 height 13
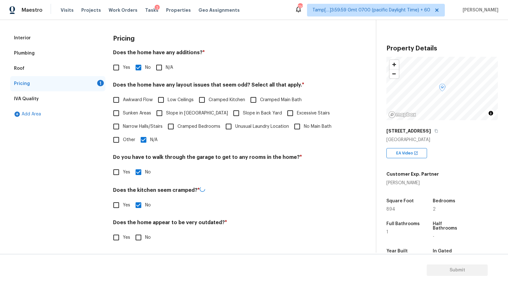
click at [145, 232] on input "No" at bounding box center [138, 237] width 13 height 13
click at [145, 235] on span "No" at bounding box center [148, 237] width 6 height 7
click at [145, 235] on input "No" at bounding box center [138, 237] width 13 height 13
click at [145, 235] on span "No" at bounding box center [148, 237] width 6 height 7
click at [145, 235] on input "No" at bounding box center [138, 237] width 13 height 13
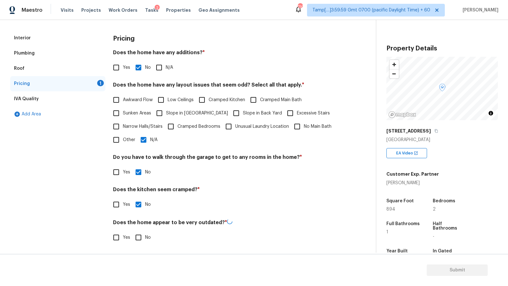
checkbox input "true"
click at [38, 97] on div "IVA Quality" at bounding box center [57, 98] width 95 height 15
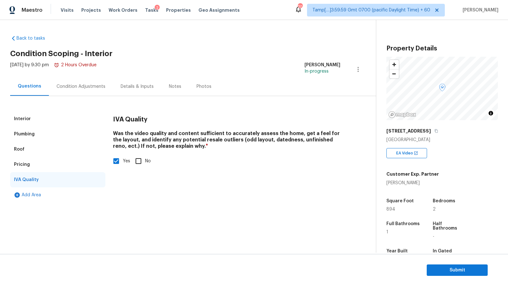
click at [82, 88] on div "Condition Adjustments" at bounding box center [80, 86] width 49 height 6
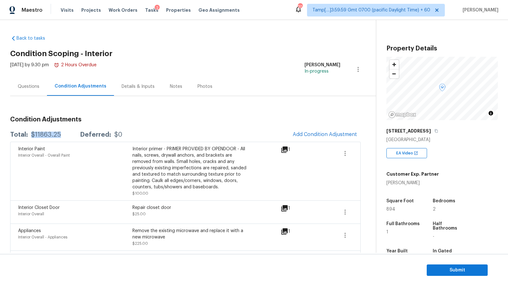
drag, startPoint x: 31, startPoint y: 135, endPoint x: 64, endPoint y: 135, distance: 33.0
click at [64, 135] on div "Total: $11863.25 Deferred: $0" at bounding box center [66, 135] width 112 height 6
copy div "$11863.25"
click at [447, 269] on span "Submit" at bounding box center [457, 271] width 51 height 8
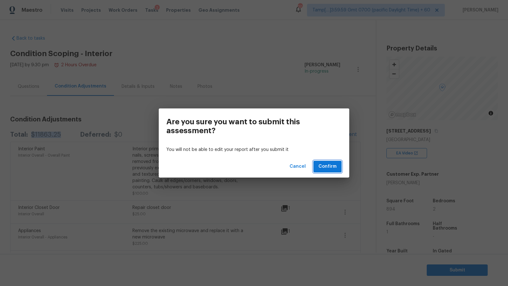
click at [329, 167] on span "Confirm" at bounding box center [327, 167] width 18 height 8
